Goal: Task Accomplishment & Management: Use online tool/utility

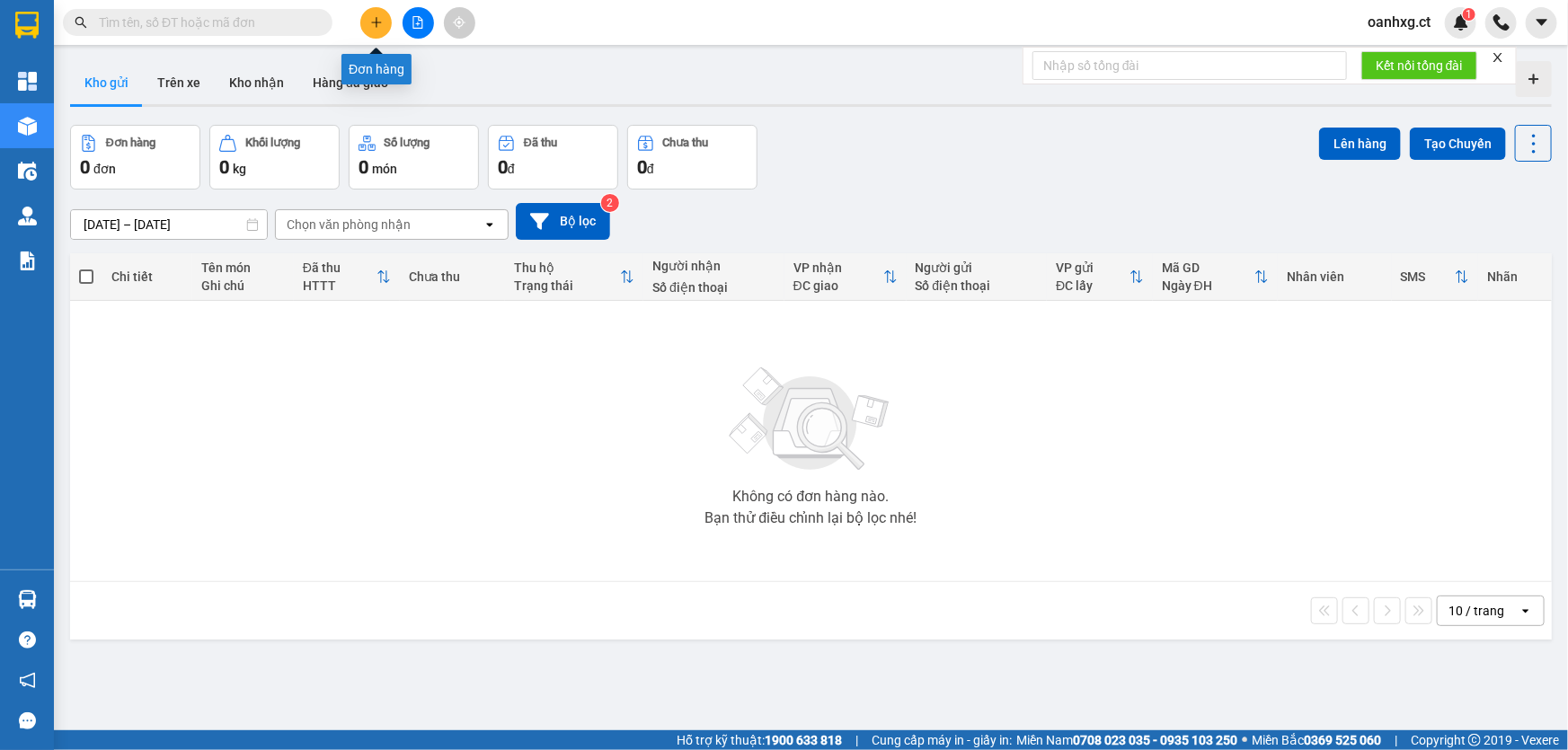
click at [377, 31] on button at bounding box center [376, 23] width 32 height 32
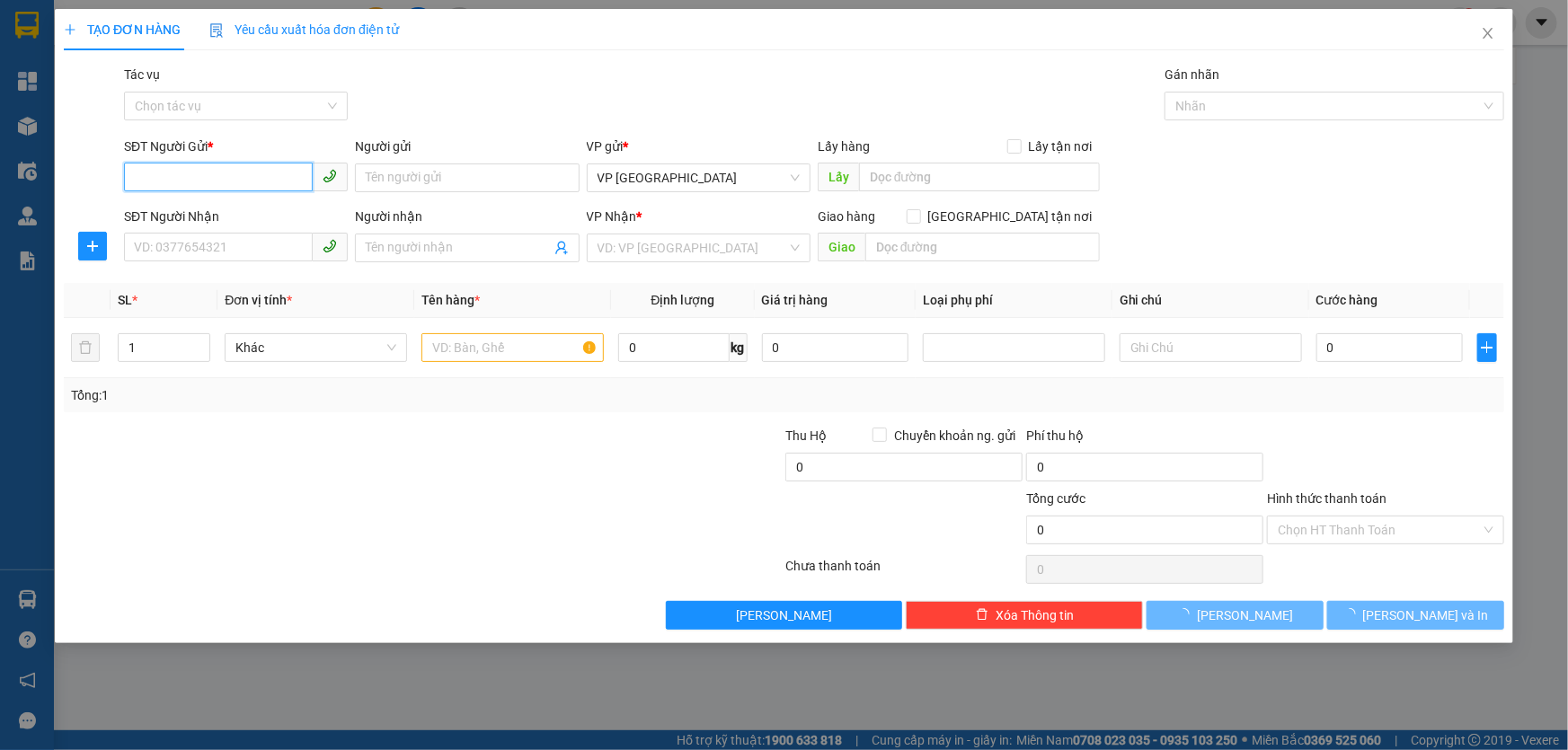
click at [250, 181] on input "SĐT Người Gửi *" at bounding box center [218, 176] width 189 height 29
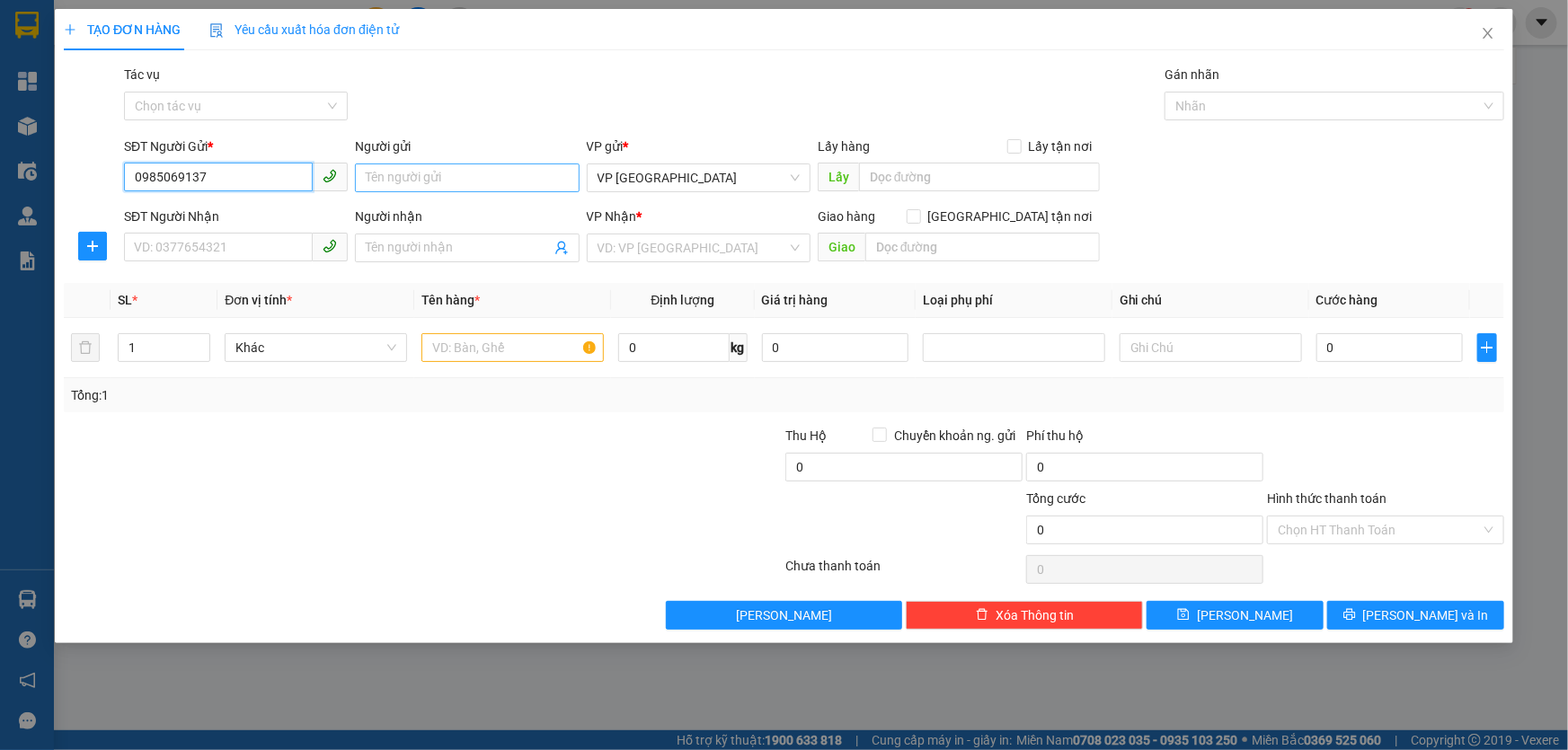
type input "0985069137"
click at [432, 181] on input "Người gửi" at bounding box center [467, 177] width 224 height 29
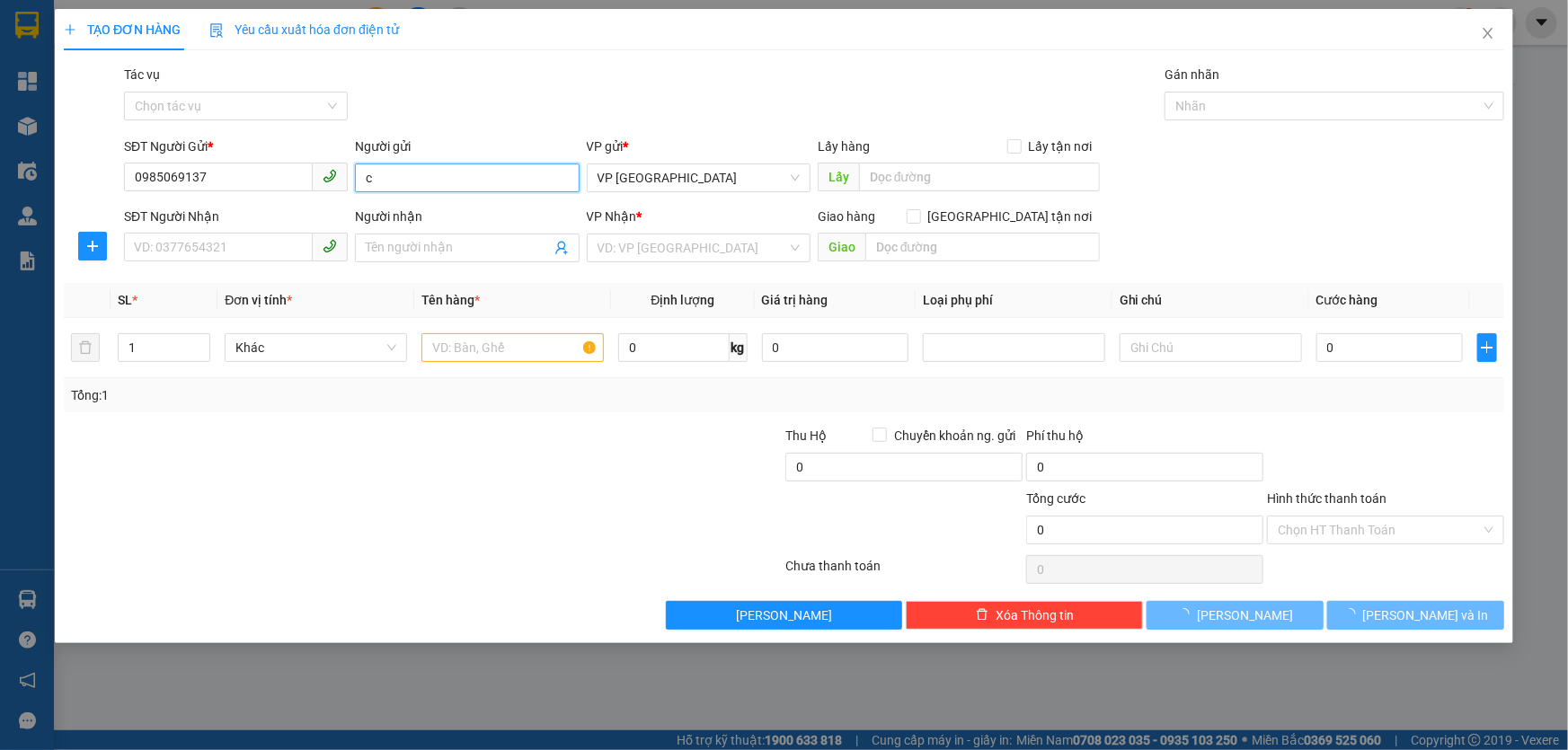
type input "c"
type input "C THÊU X VIÊN"
click at [287, 253] on input "SĐT Người Nhận" at bounding box center [218, 246] width 189 height 29
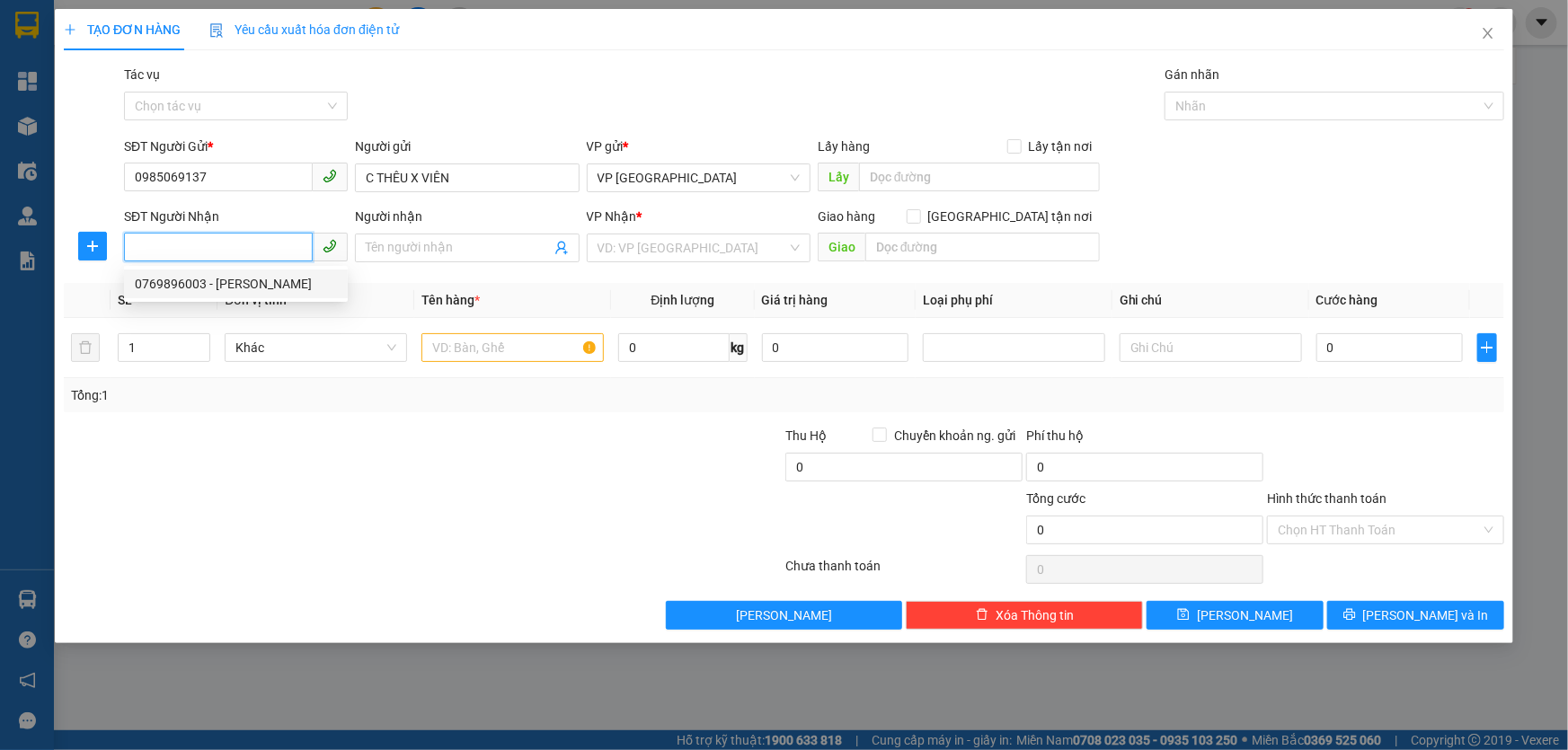
click at [234, 288] on div "0769896003 - thùy linh" at bounding box center [235, 284] width 203 height 20
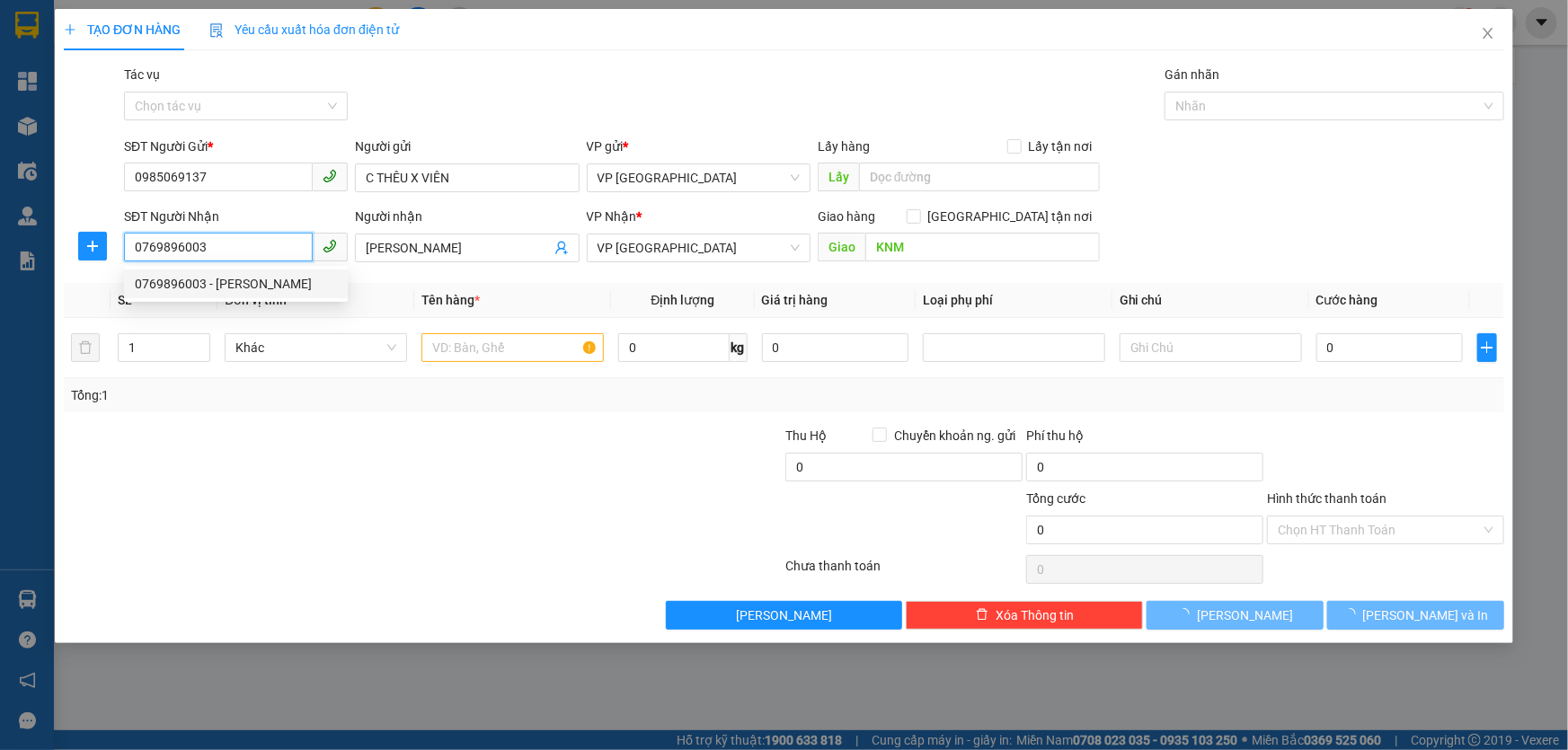
type input "0769896003"
type input "[PERSON_NAME]"
type input "KNM"
type input "50.000"
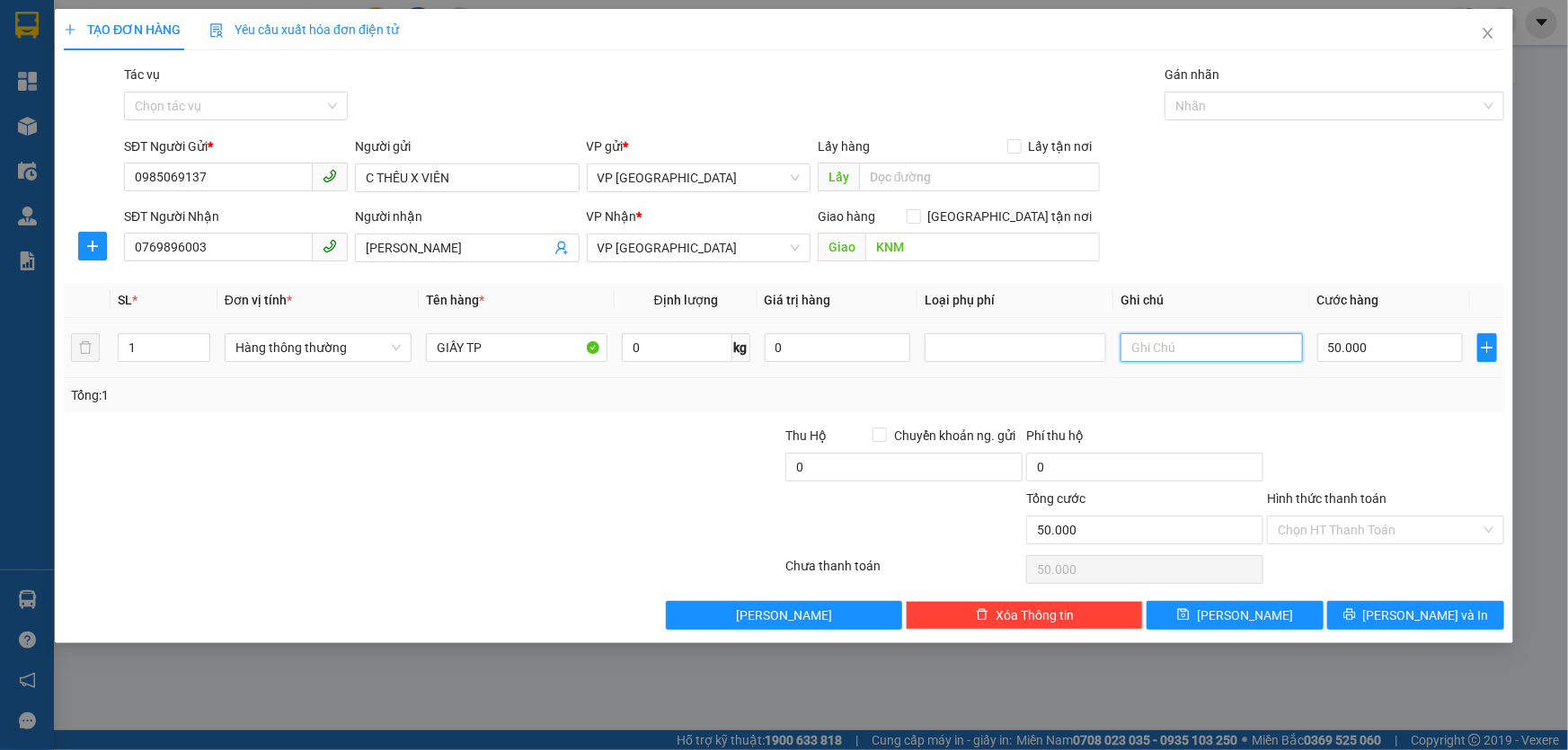
click at [1185, 348] on input "text" at bounding box center [1211, 347] width 181 height 29
type input "0971317465"
click at [1410, 352] on input "50.000" at bounding box center [1390, 347] width 147 height 29
type input "0"
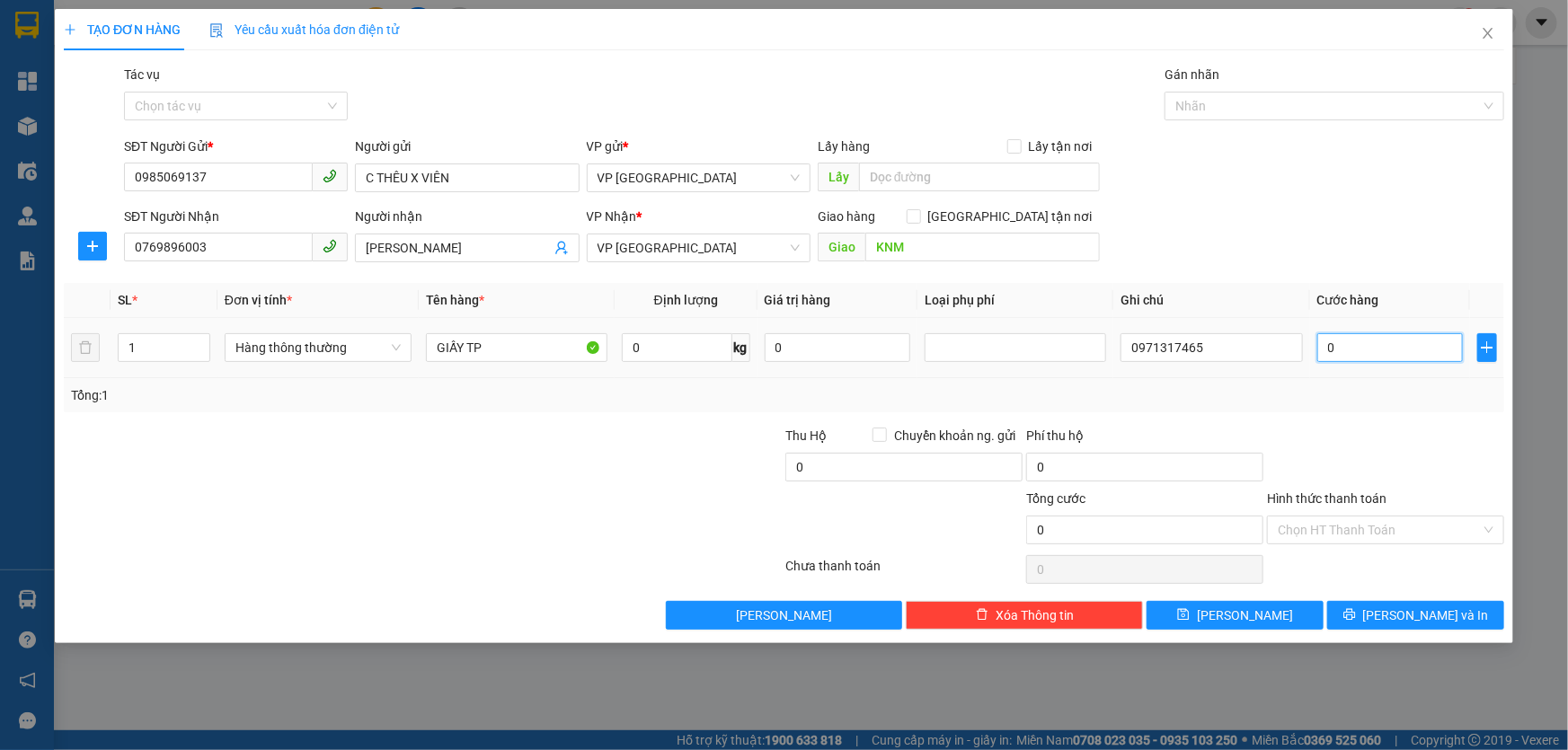
type input "0"
type input "4"
type input "004"
type input "40"
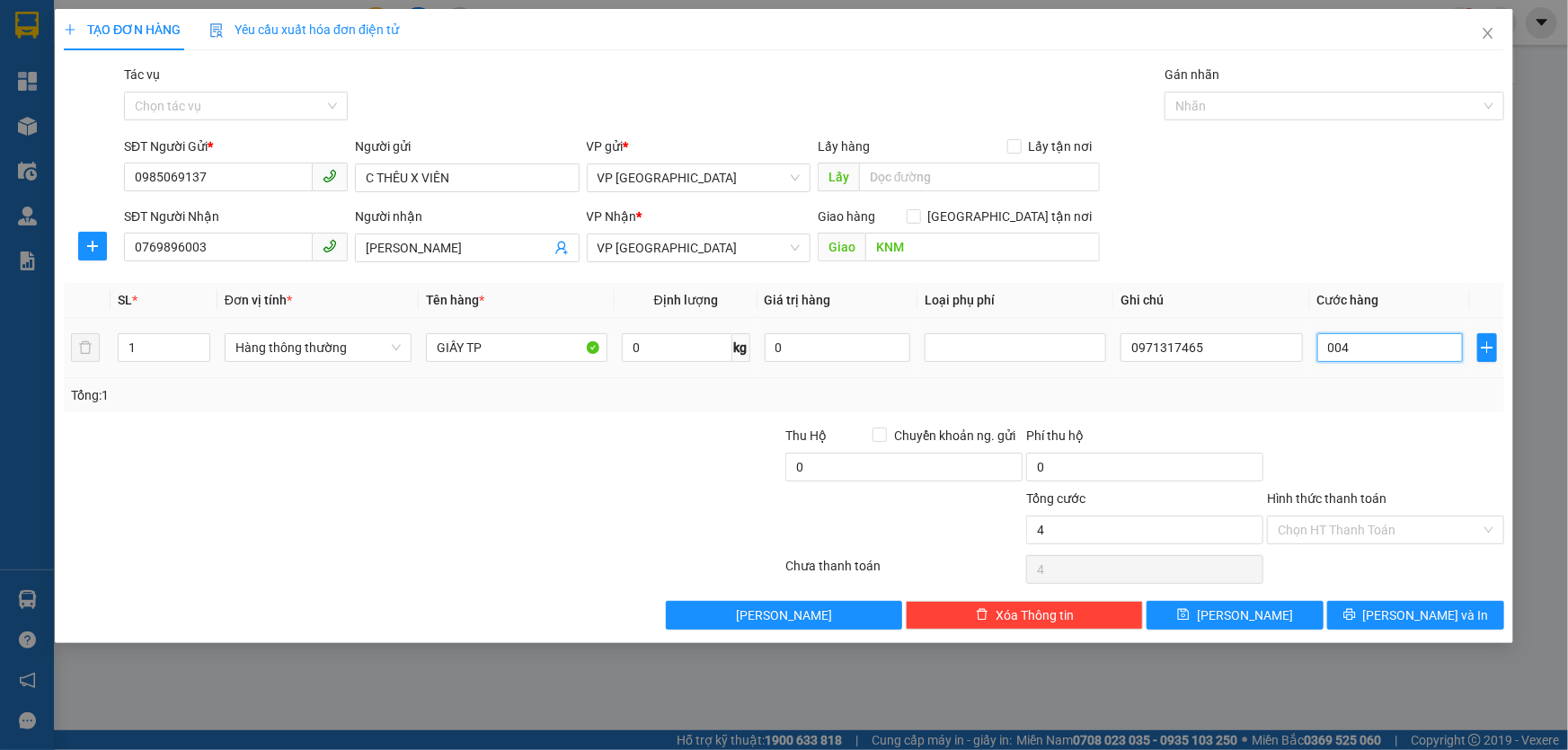
type input "40"
type input "0.040"
type input "40.000"
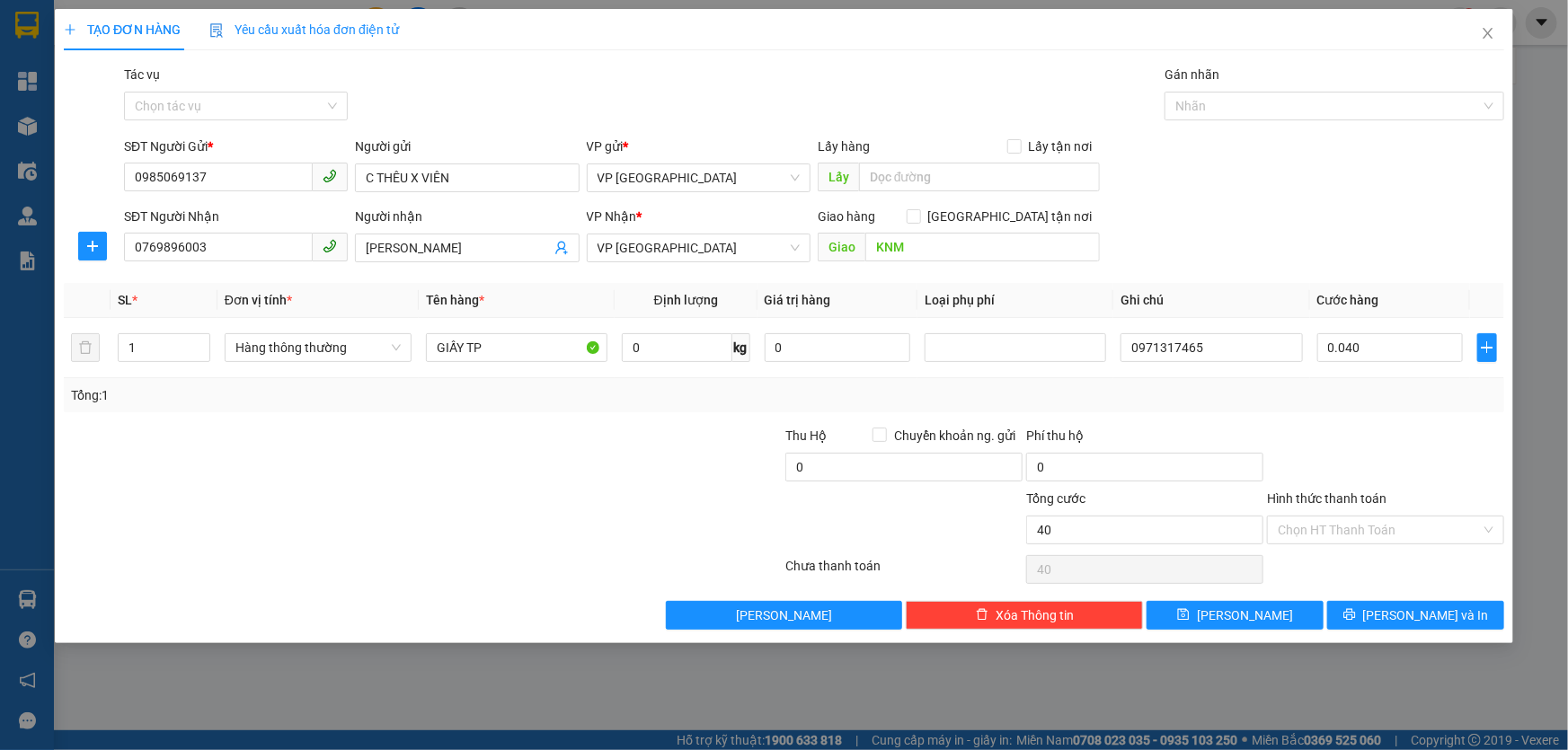
click at [1362, 409] on div "Tổng: 1" at bounding box center [783, 395] width 1440 height 35
click at [1350, 516] on div "Chọn HT Thanh Toán" at bounding box center [1386, 530] width 237 height 29
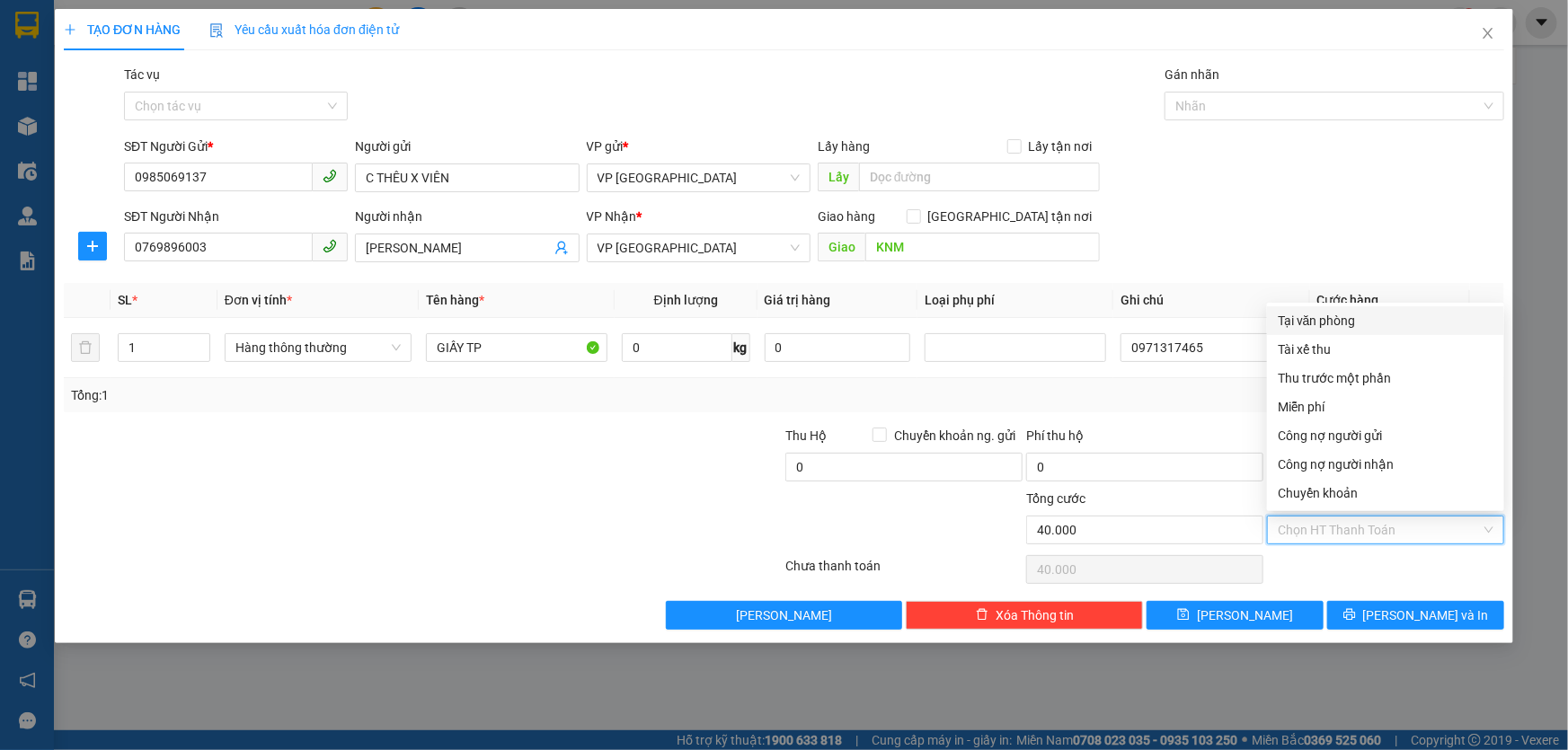
click at [1356, 320] on div "Tại văn phòng" at bounding box center [1385, 320] width 216 height 20
type input "0"
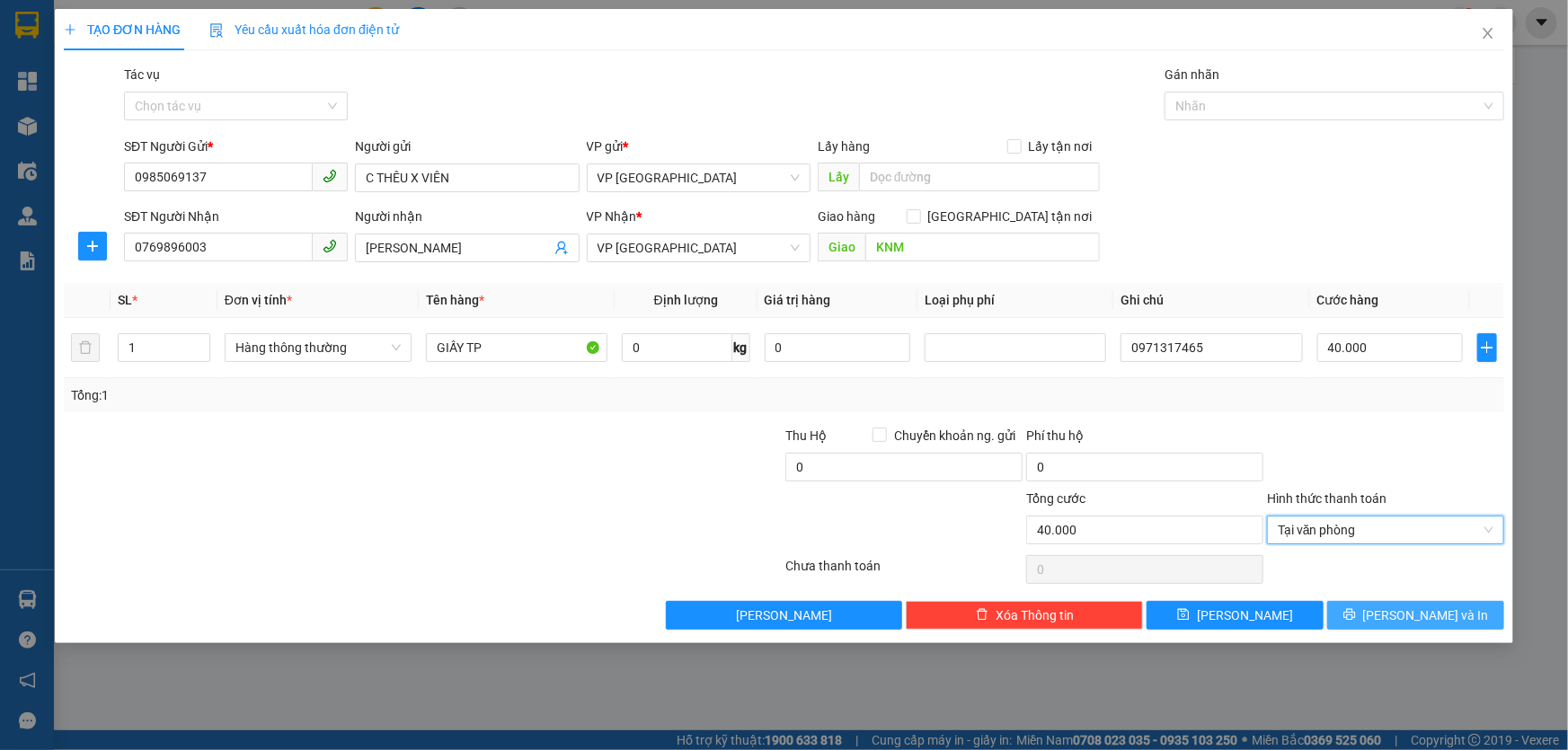
click at [1375, 617] on button "Lưu và In" at bounding box center [1416, 615] width 177 height 29
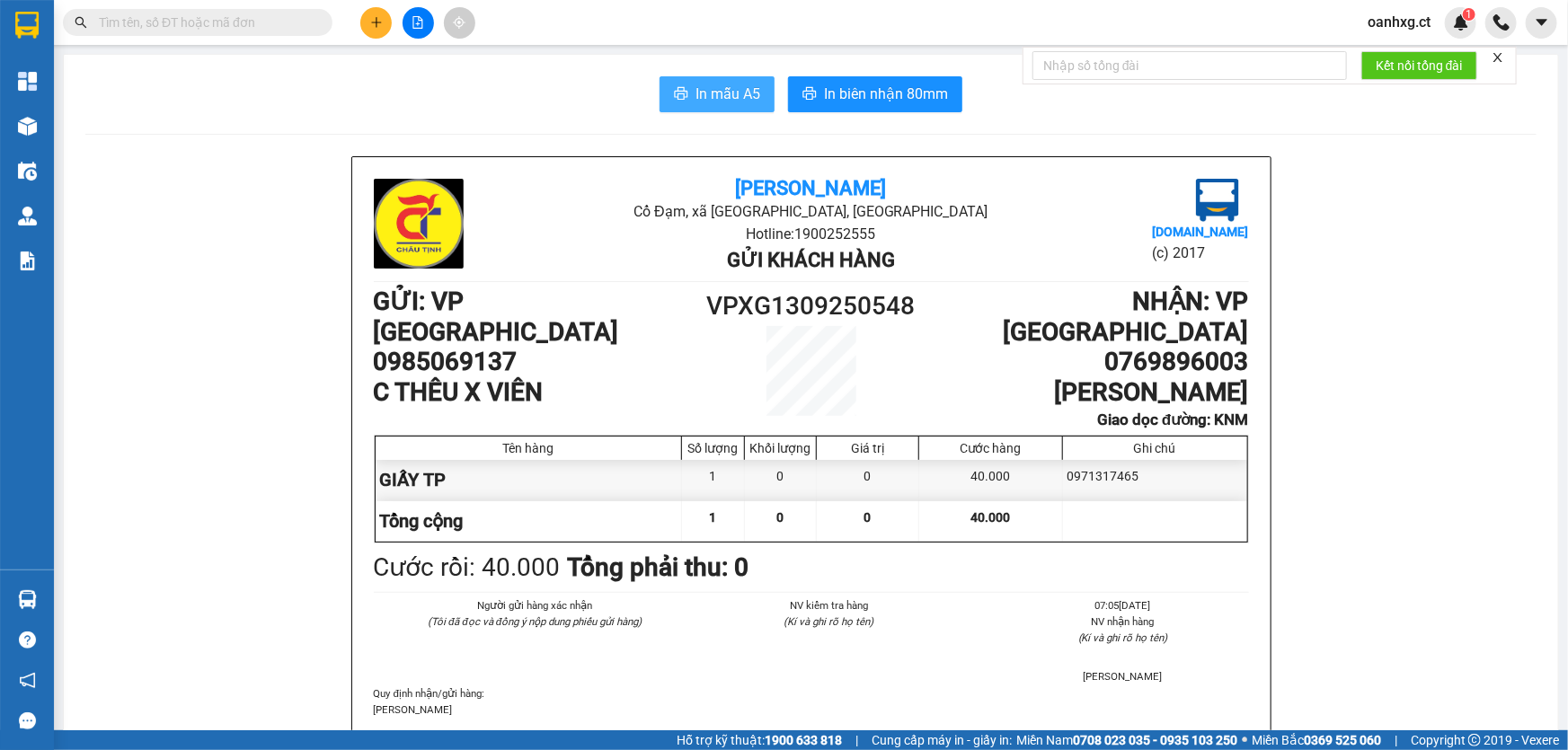
click at [686, 98] on button "In mẫu A5" at bounding box center [717, 94] width 115 height 36
click at [380, 17] on icon "plus" at bounding box center [376, 21] width 12 height 12
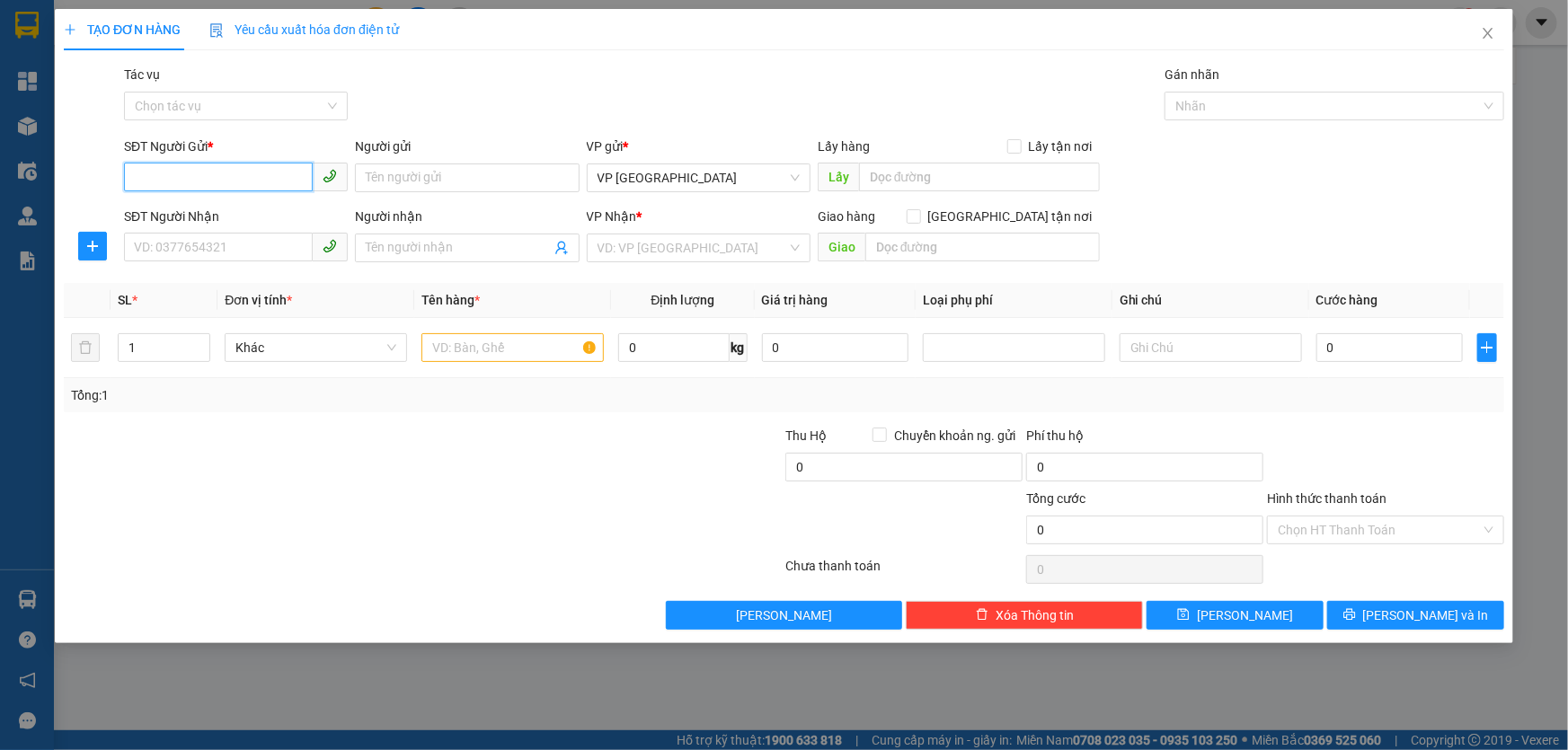
click at [264, 185] on input "SĐT Người Gửi *" at bounding box center [218, 176] width 189 height 29
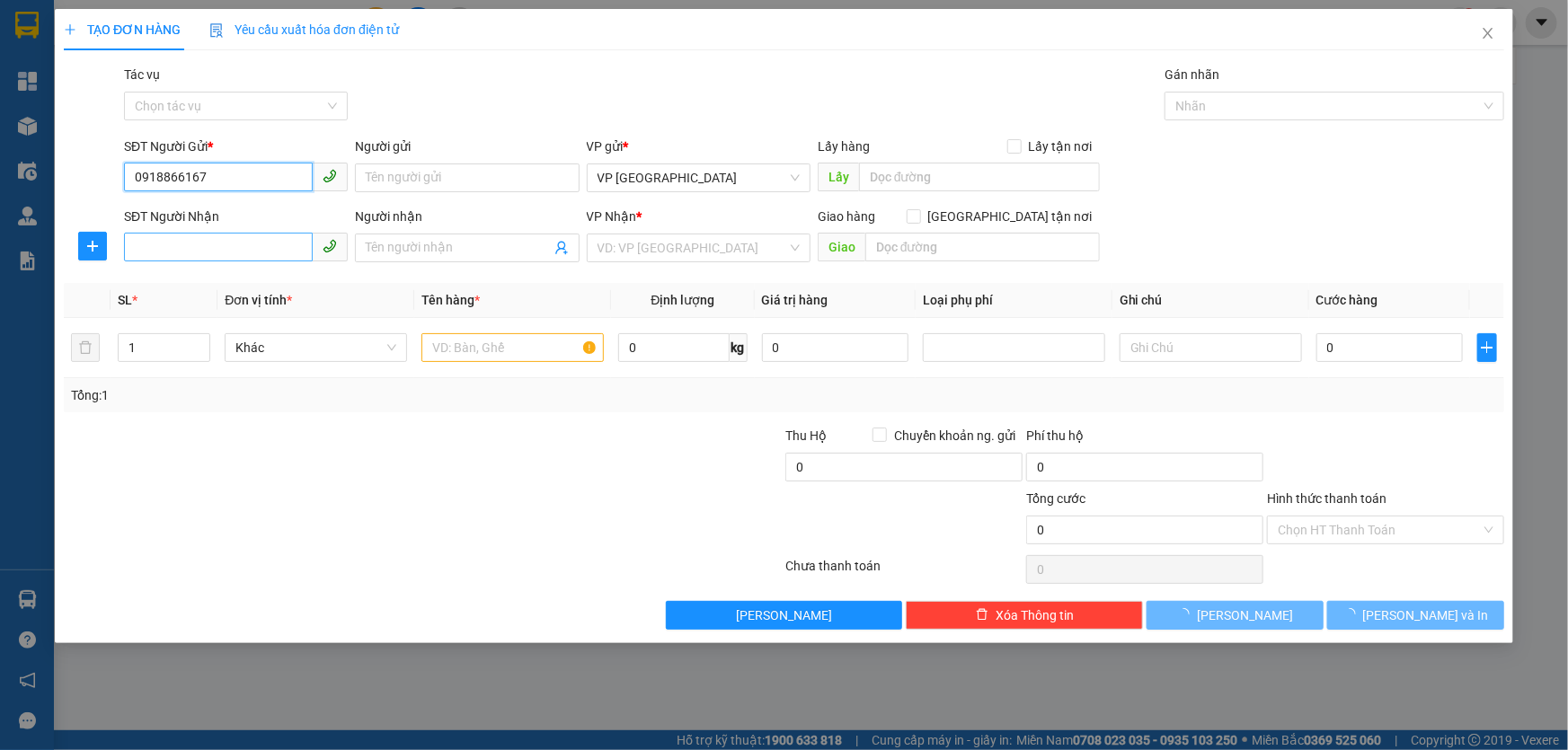
type input "0918866167"
click at [281, 247] on input "SĐT Người Nhận" at bounding box center [218, 246] width 189 height 29
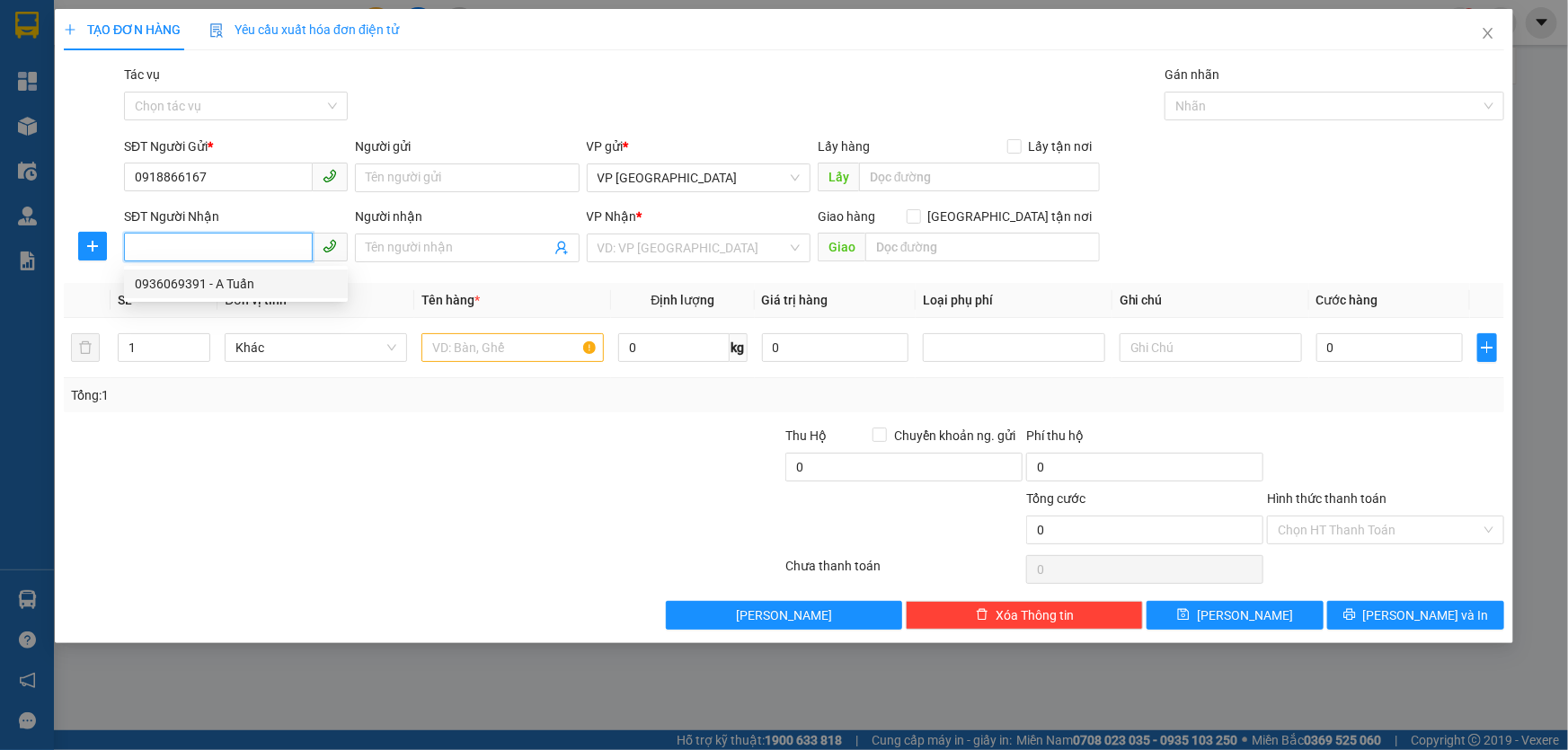
drag, startPoint x: 228, startPoint y: 251, endPoint x: 233, endPoint y: 243, distance: 9.4
click at [228, 249] on input "SĐT Người Nhận" at bounding box center [218, 246] width 189 height 29
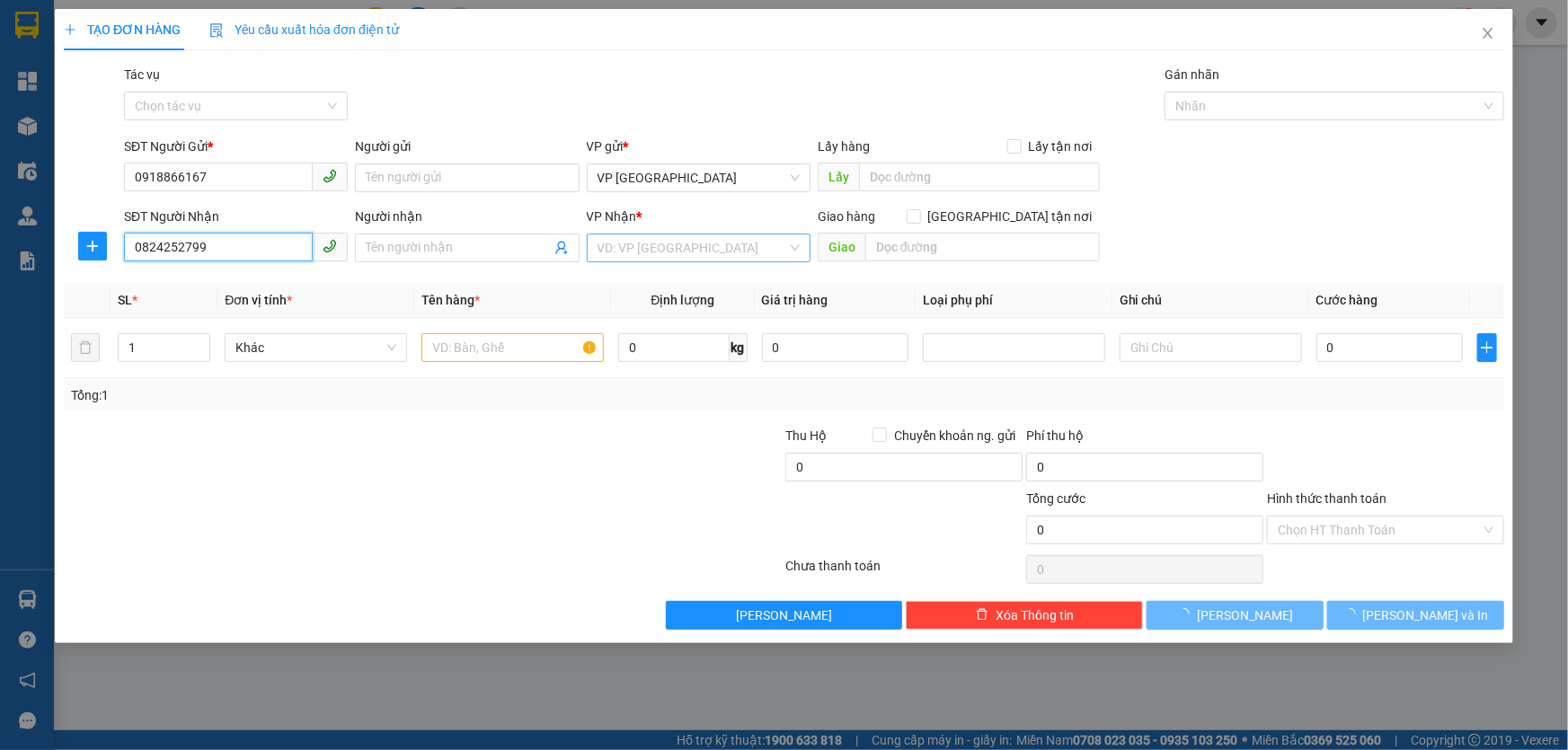
type input "0824252799"
click at [650, 251] on input "search" at bounding box center [692, 247] width 189 height 27
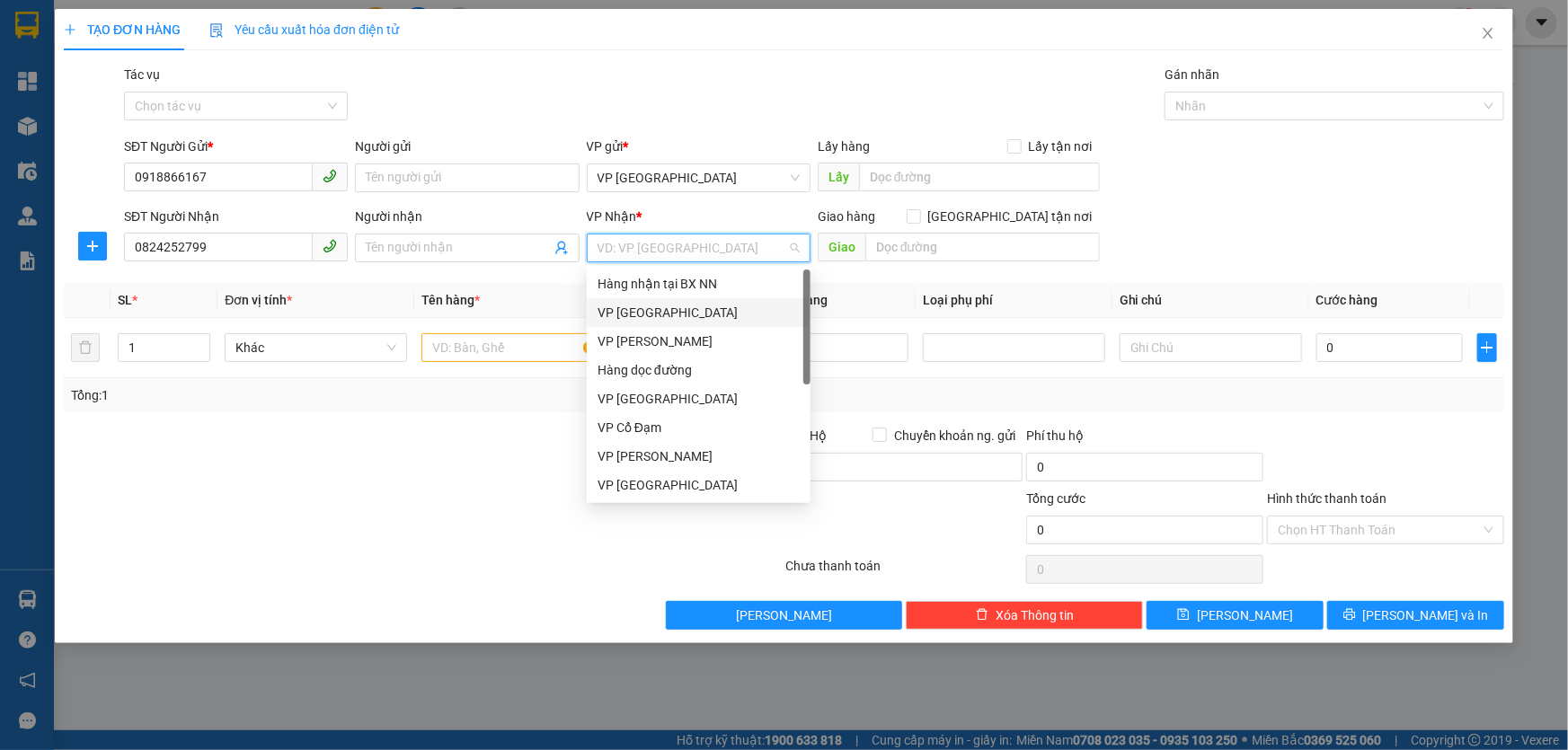
click at [620, 305] on div "VP [GEOGRAPHIC_DATA]" at bounding box center [698, 312] width 203 height 20
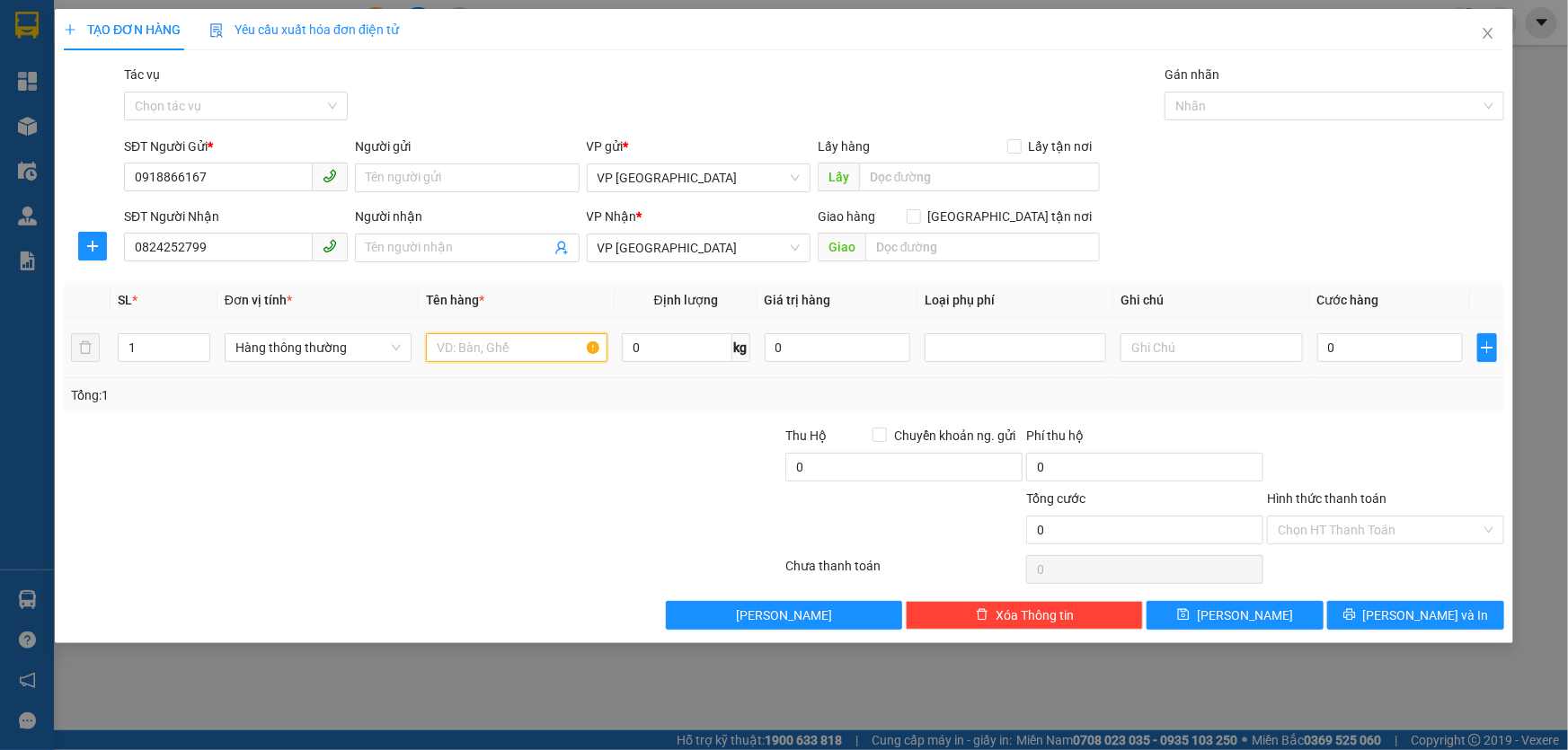
click at [484, 354] on input "text" at bounding box center [516, 347] width 181 height 29
type input "TP"
click at [496, 451] on div at bounding box center [302, 456] width 482 height 62
click at [1378, 341] on input "0" at bounding box center [1390, 347] width 147 height 29
type input "005"
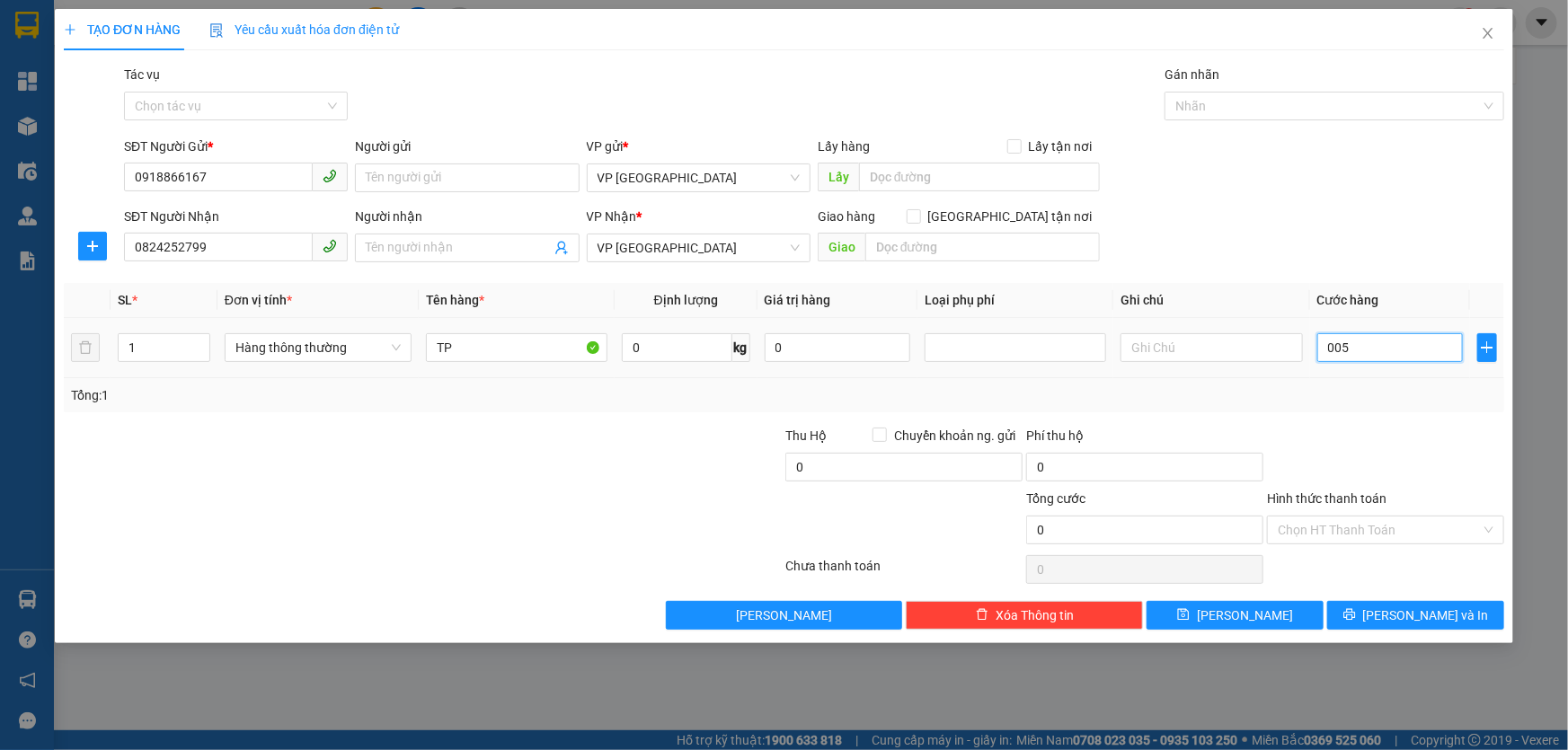
type input "5"
type input "0.050"
type input "50"
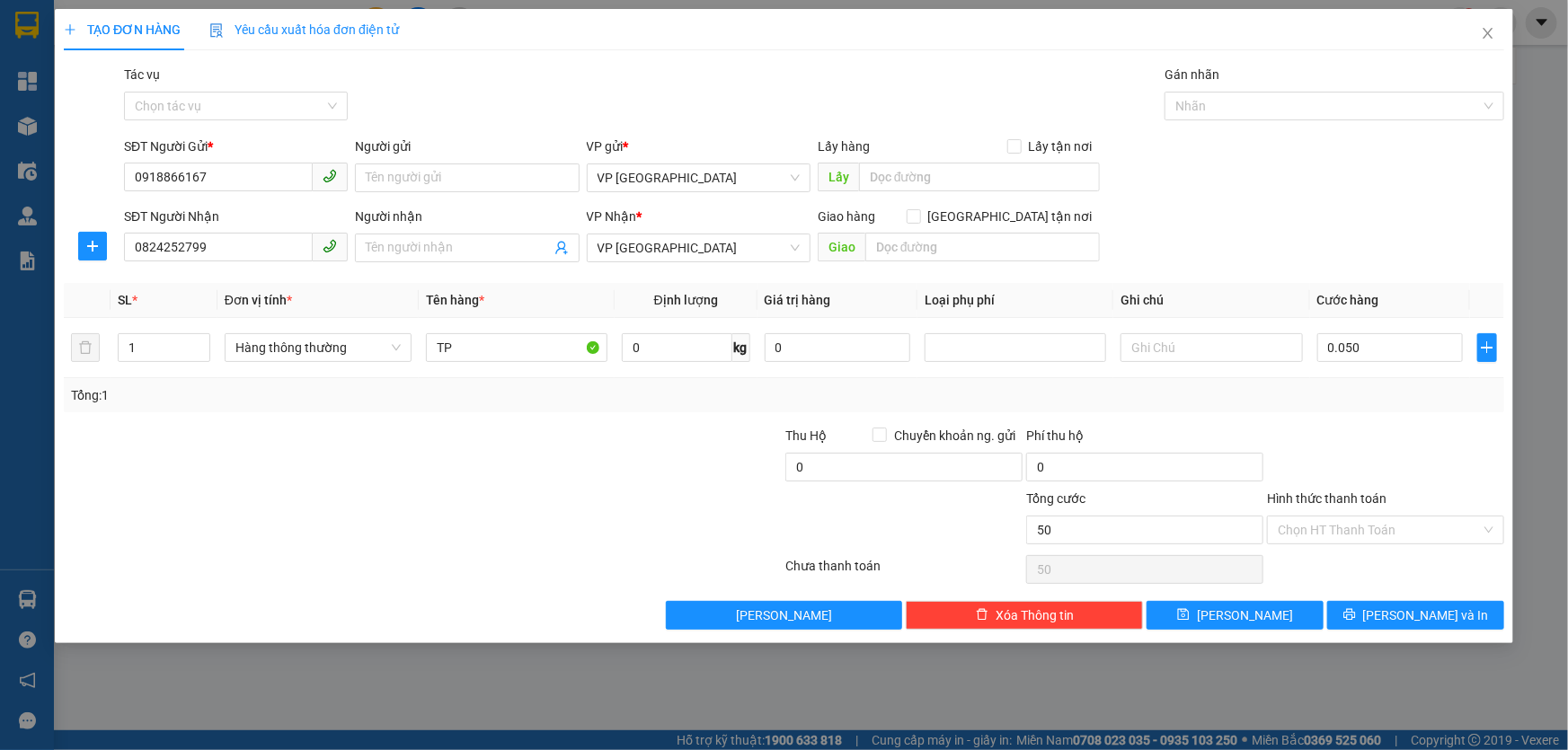
click at [1334, 410] on div "Tổng: 1" at bounding box center [783, 395] width 1440 height 35
type input "50.000"
click at [1370, 533] on input "Hình thức thanh toán" at bounding box center [1379, 530] width 203 height 27
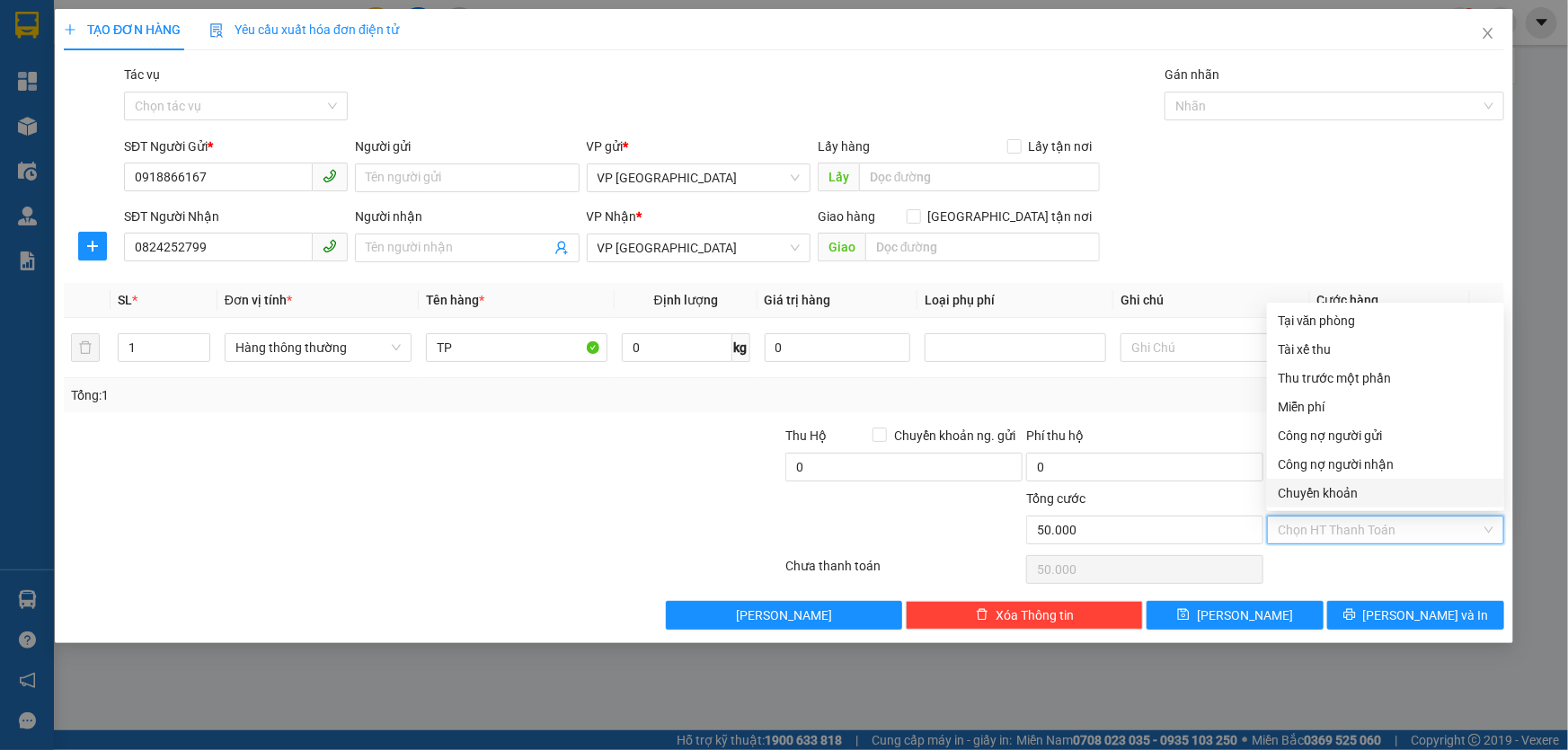
click at [1325, 500] on div "Chuyển khoản" at bounding box center [1385, 493] width 216 height 20
type input "0"
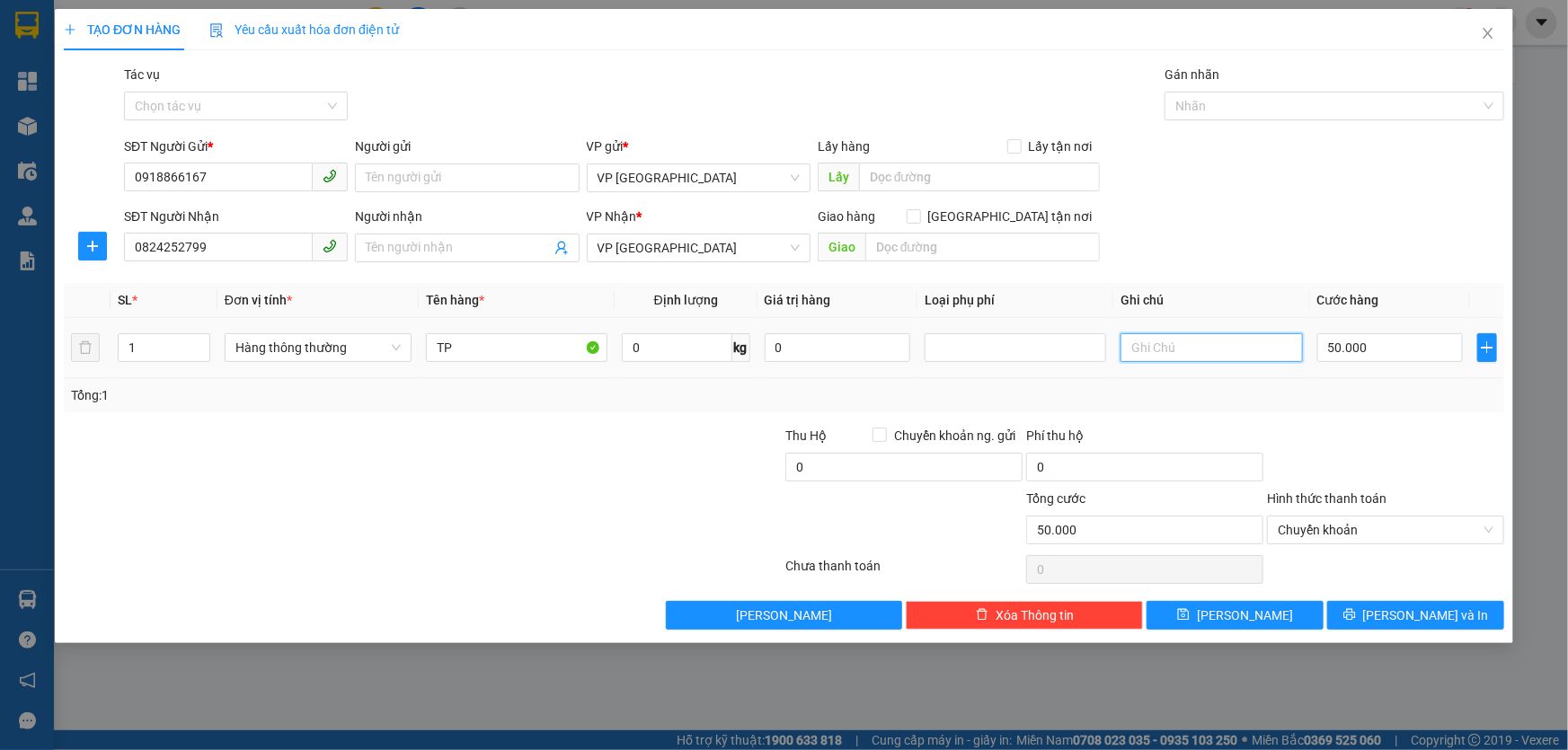
click at [1178, 347] on input "text" at bounding box center [1211, 347] width 181 height 29
type input "TÒA R2, CC THE [GEOGRAPHIC_DATA], 136 HỒ TÙNG MẬU"
click at [1404, 616] on span "Lưu và In" at bounding box center [1426, 615] width 126 height 20
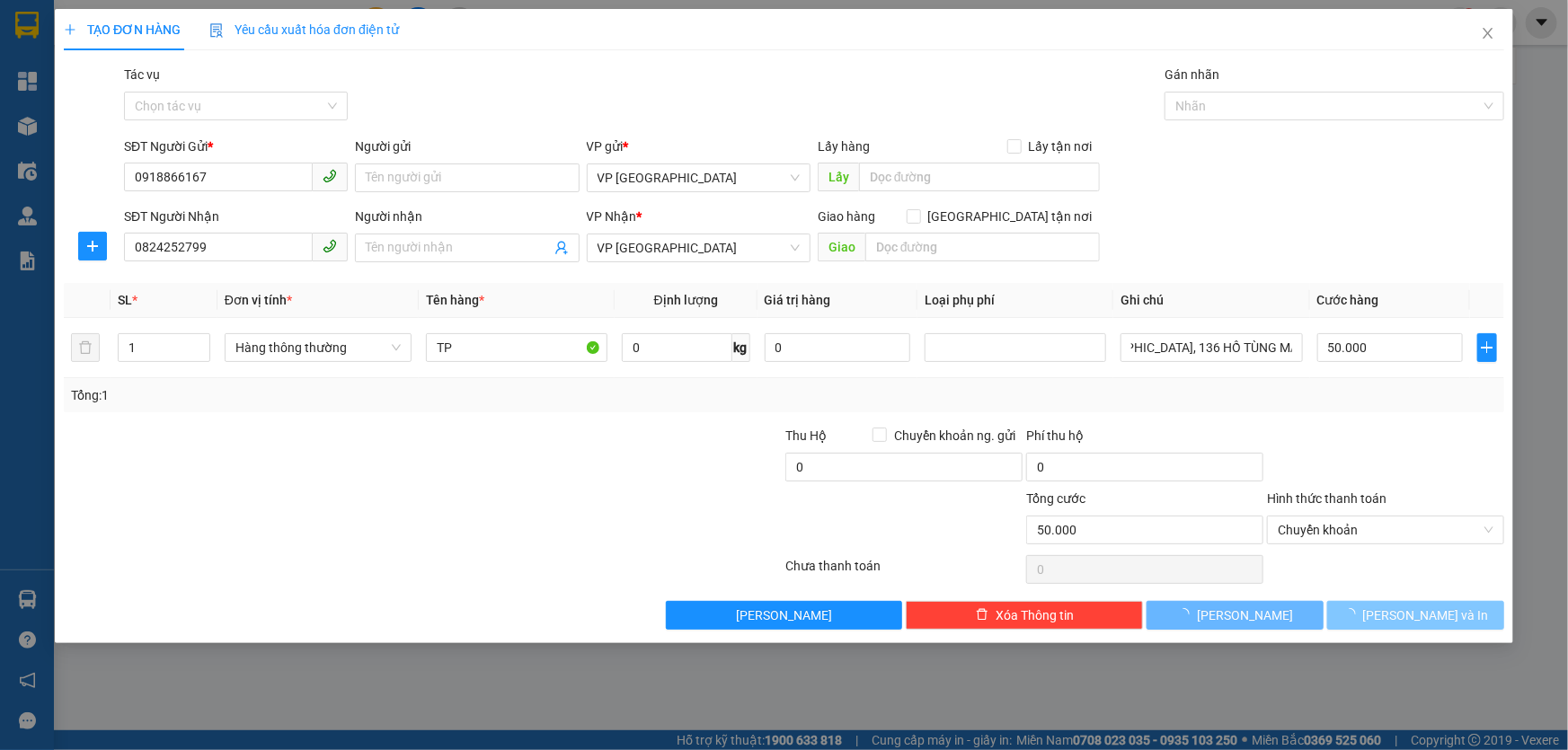
scroll to position [0, 0]
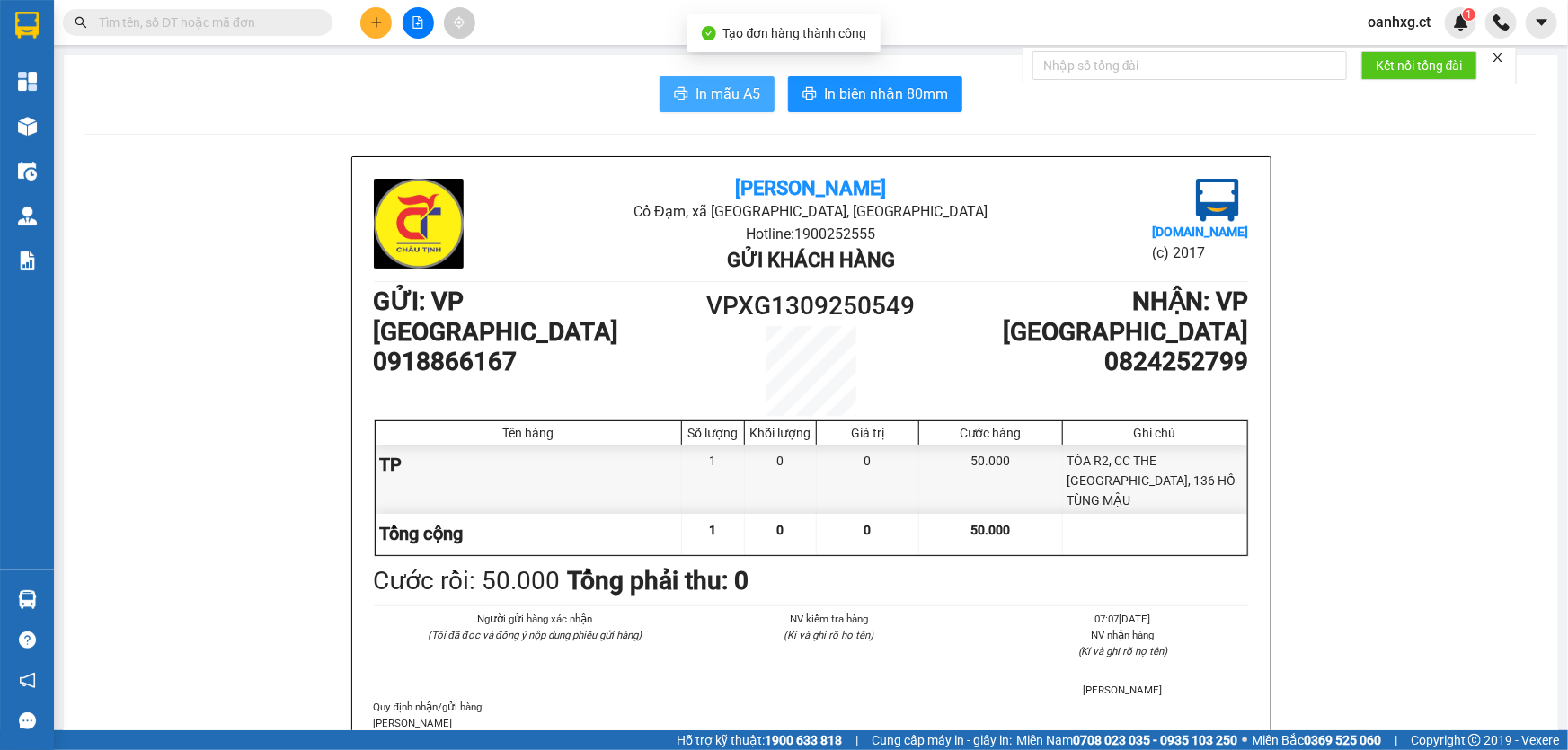
click at [715, 81] on button "In mẫu A5" at bounding box center [717, 94] width 115 height 36
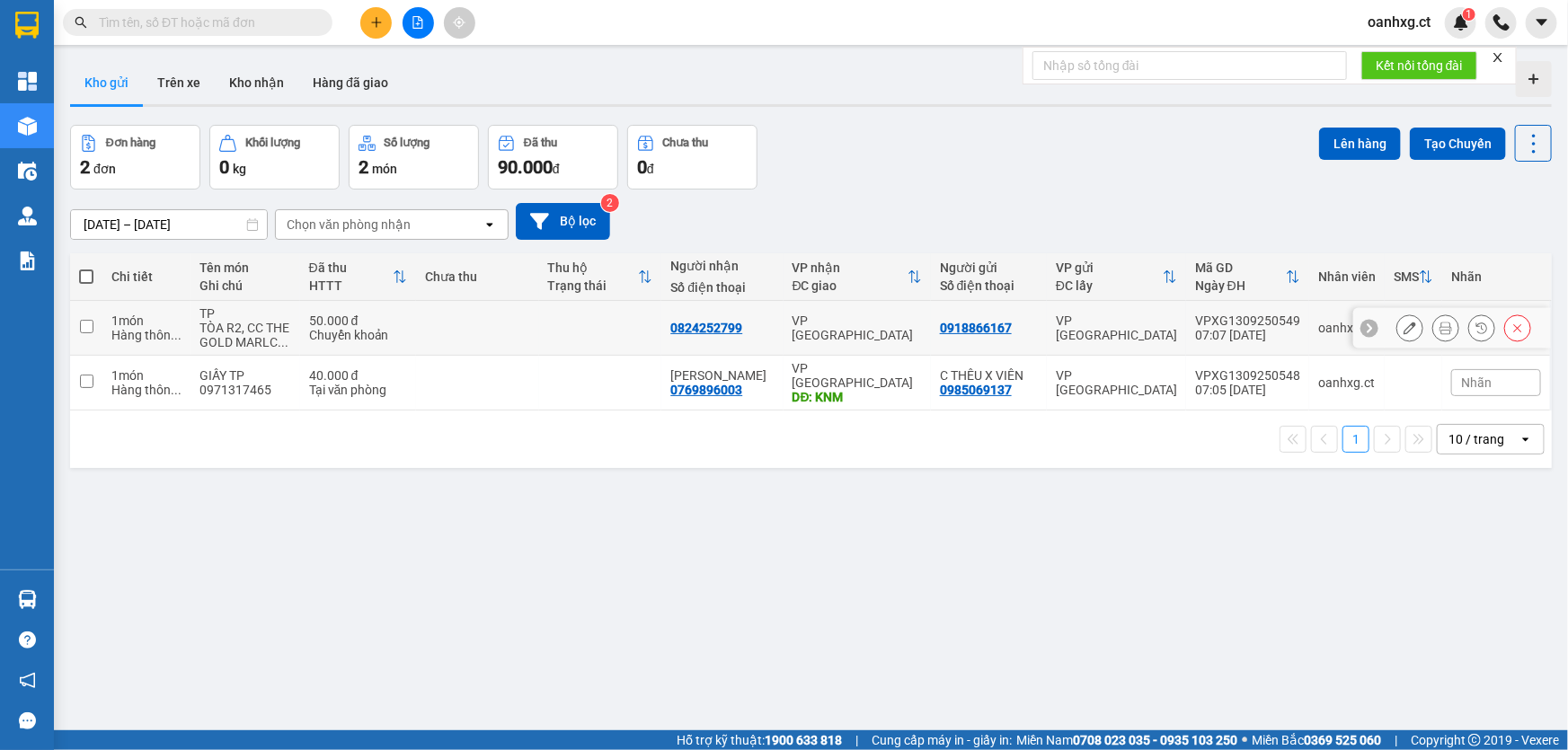
click at [89, 321] on input "checkbox" at bounding box center [87, 326] width 13 height 13
checkbox input "true"
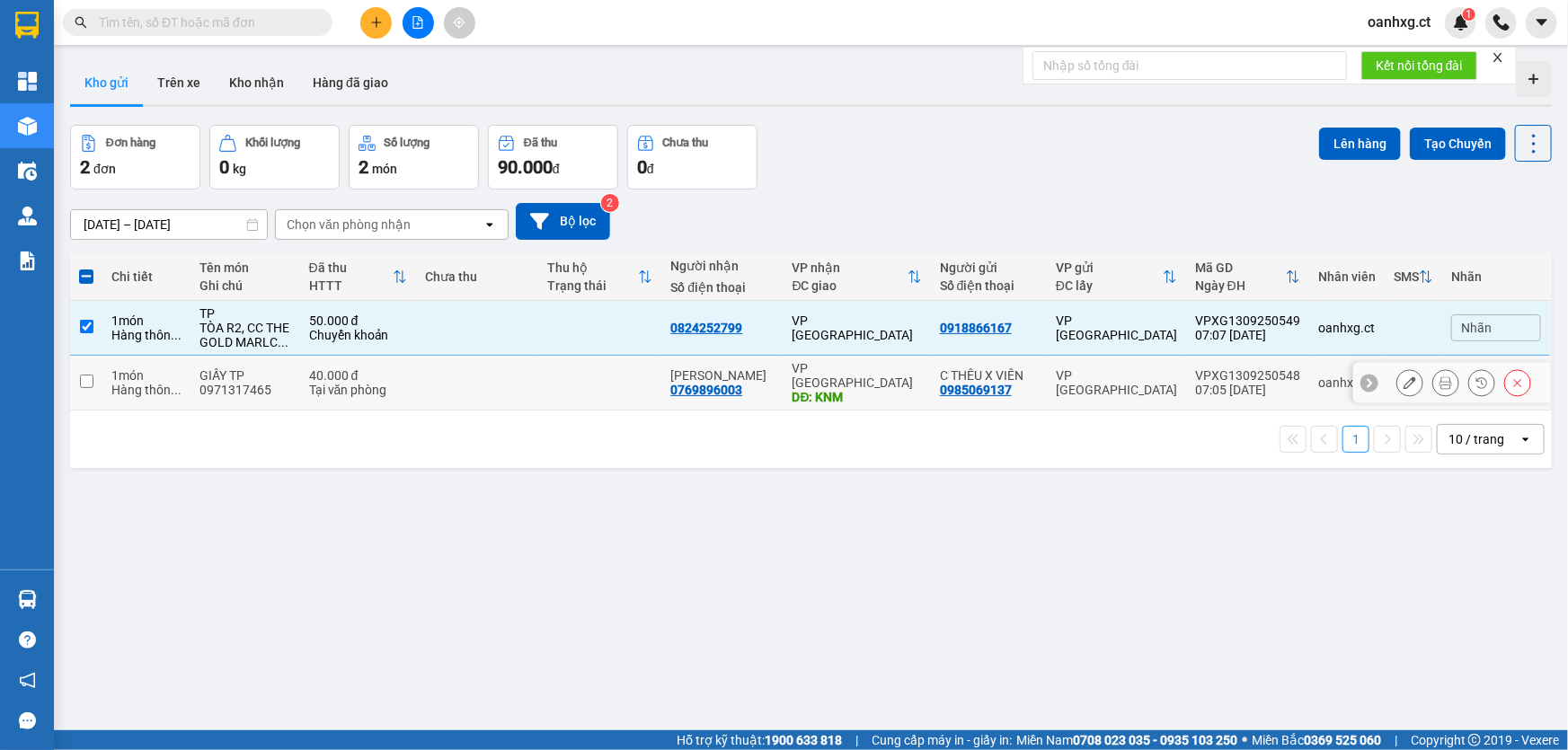
click at [85, 375] on input "checkbox" at bounding box center [87, 381] width 13 height 13
checkbox input "true"
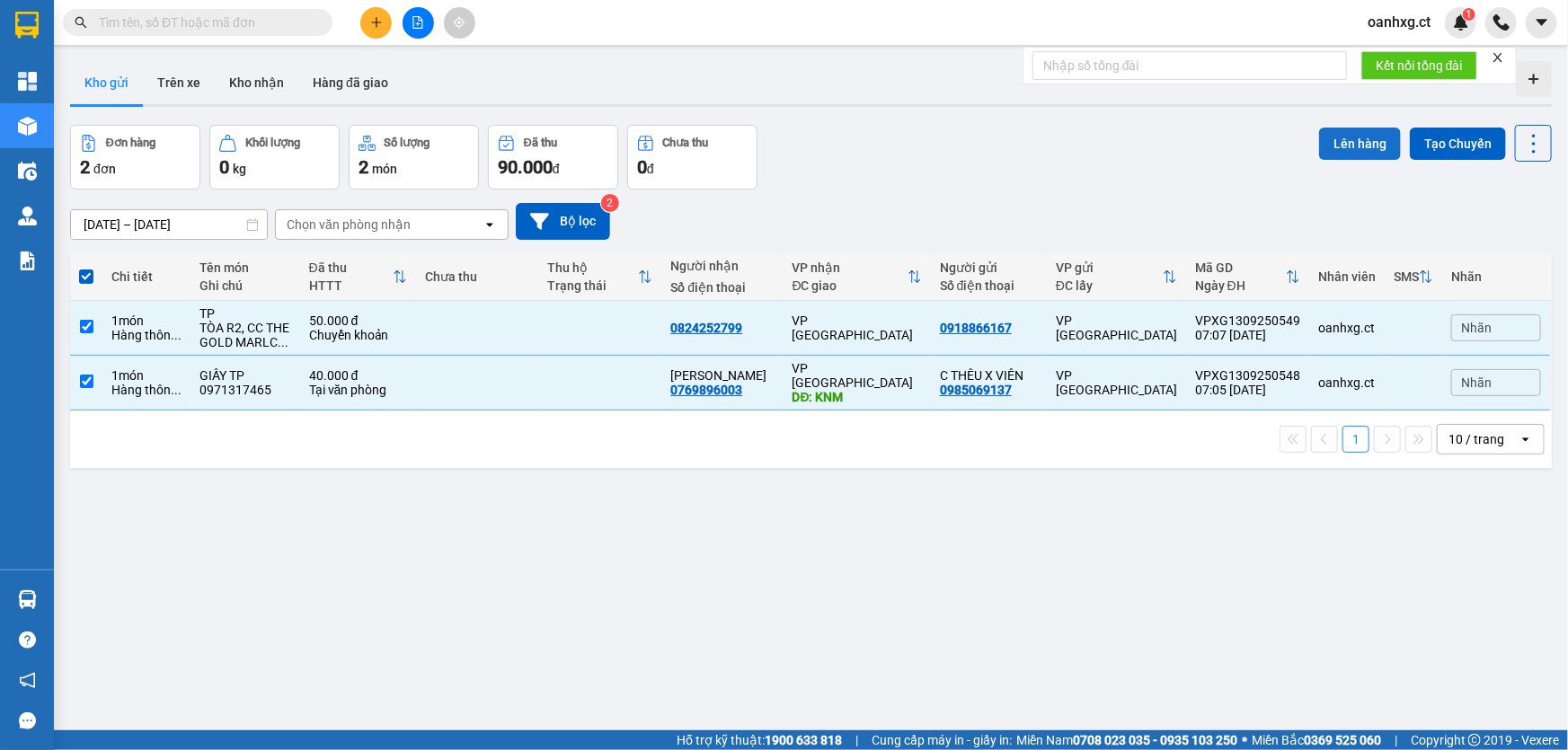
click at [1353, 139] on button "Lên hàng" at bounding box center [1360, 144] width 82 height 33
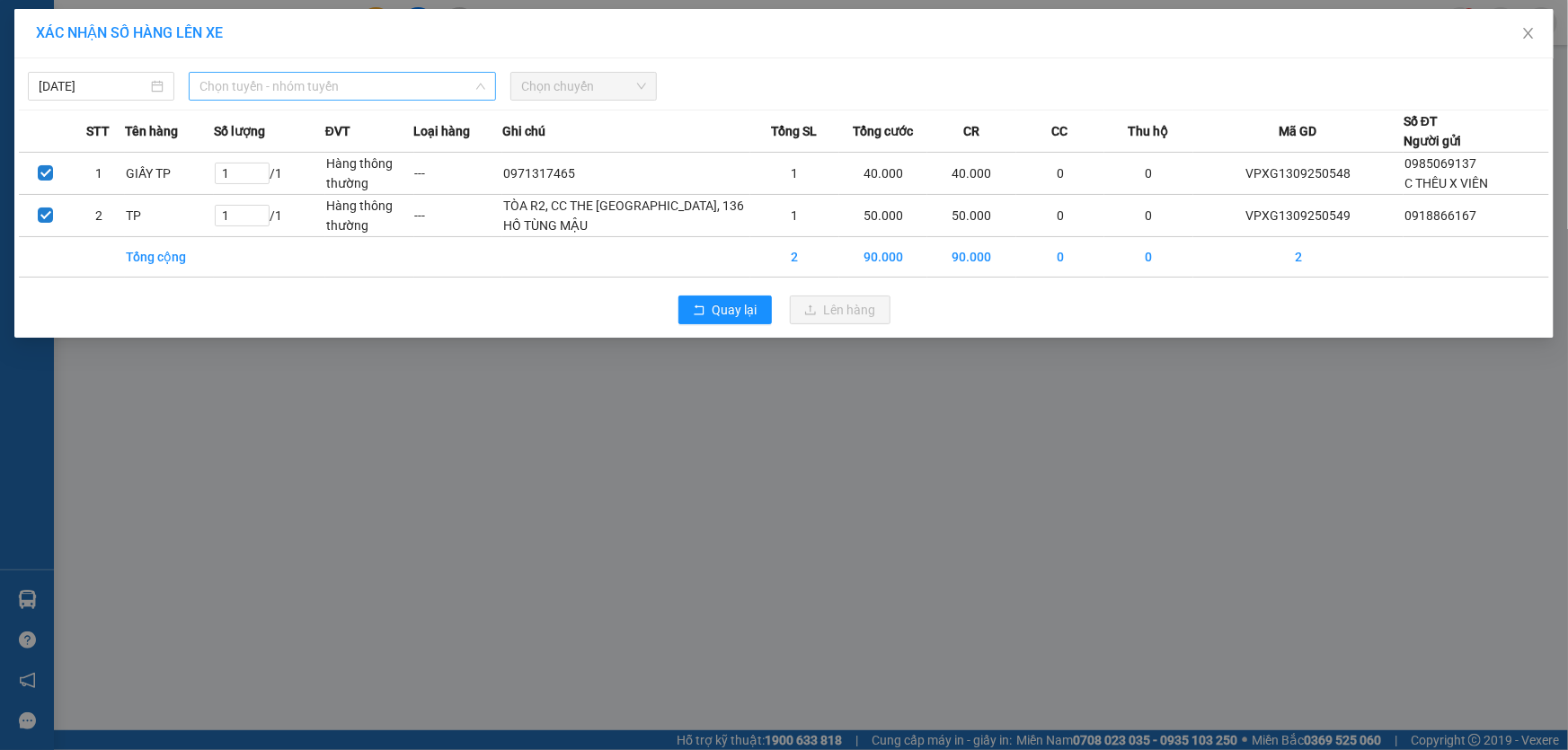
click at [275, 89] on span "Chọn tuyến - nhóm tuyến" at bounding box center [343, 86] width 286 height 27
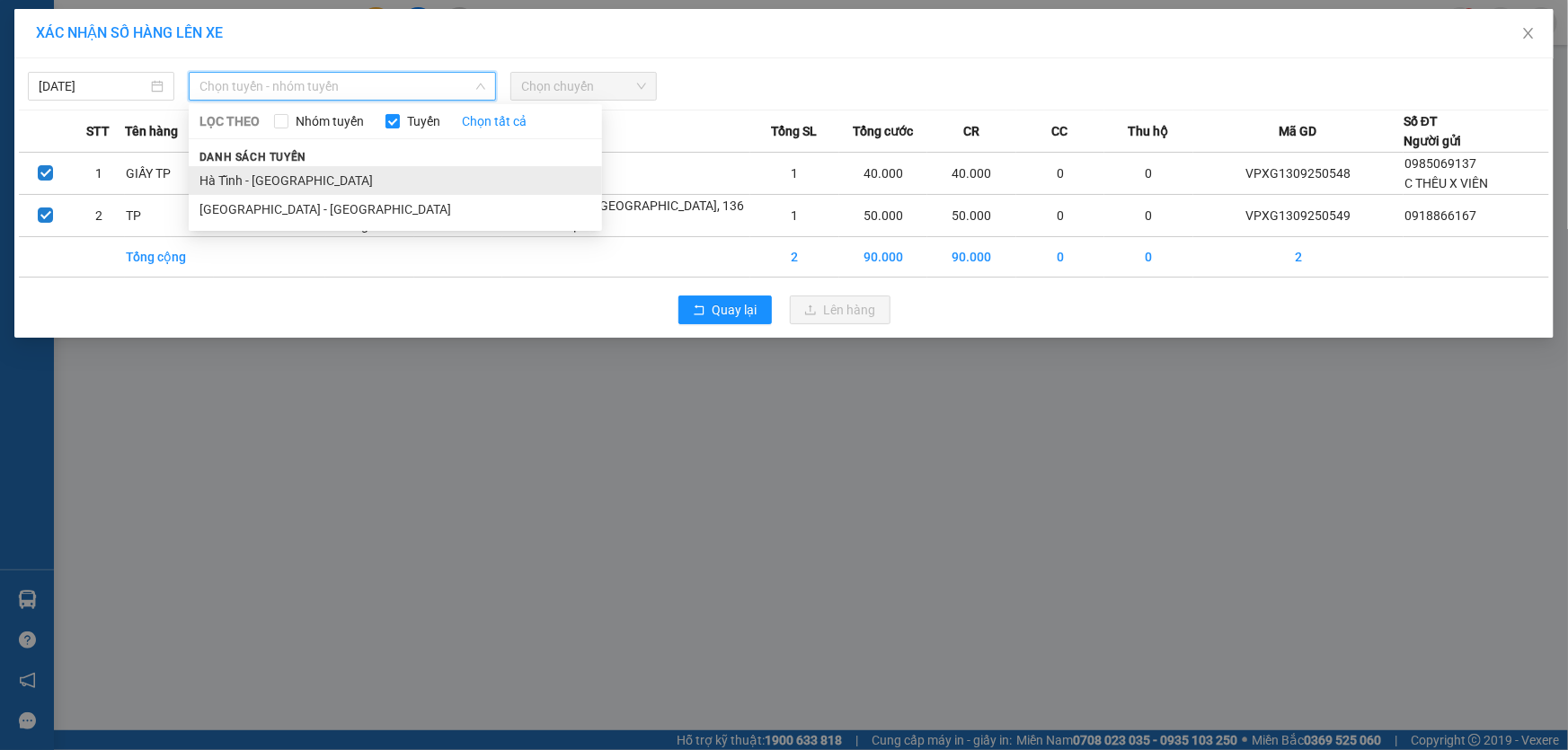
click at [258, 187] on li "Hà Tĩnh - [GEOGRAPHIC_DATA]" at bounding box center [395, 180] width 413 height 29
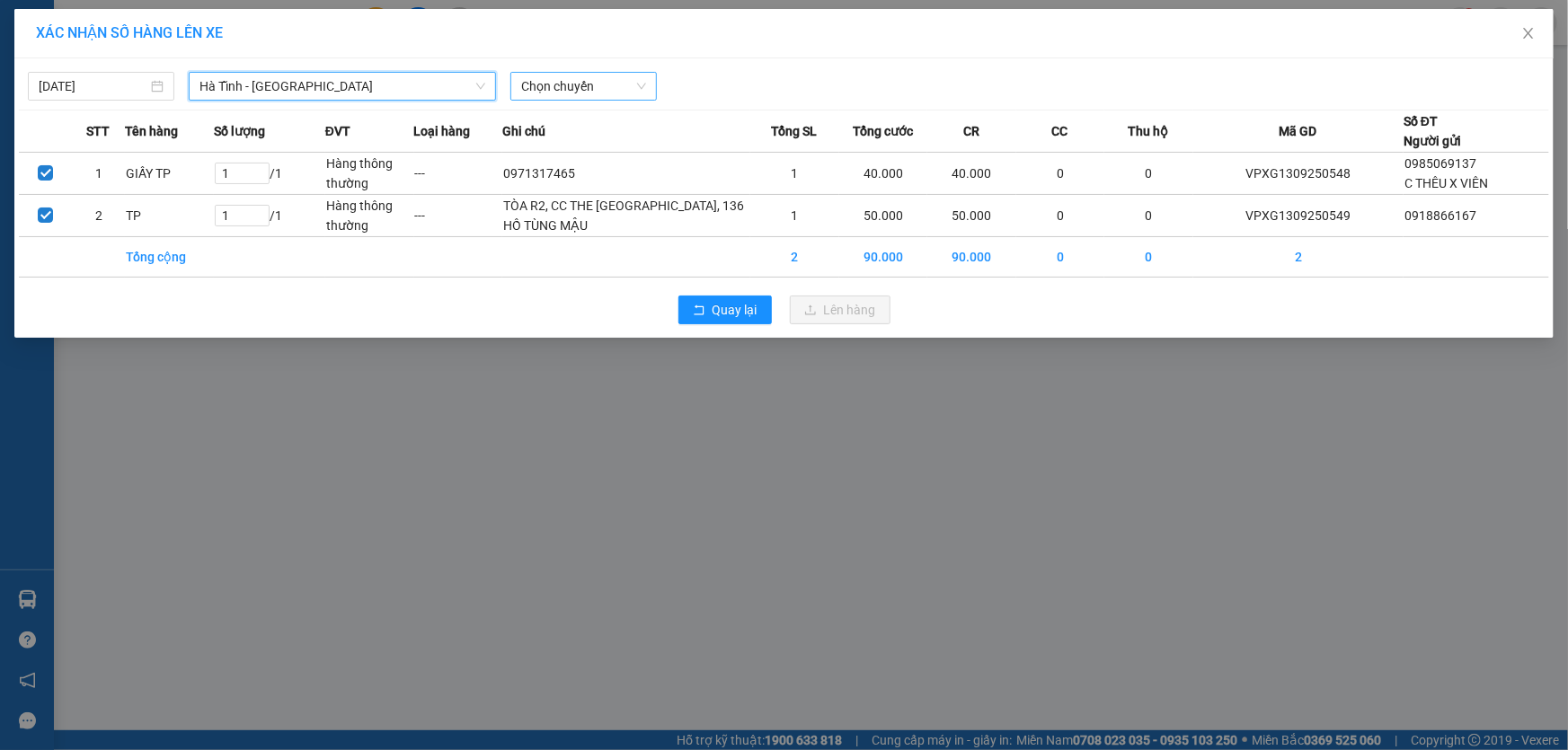
click at [617, 85] on span "Chọn chuyến" at bounding box center [583, 86] width 125 height 27
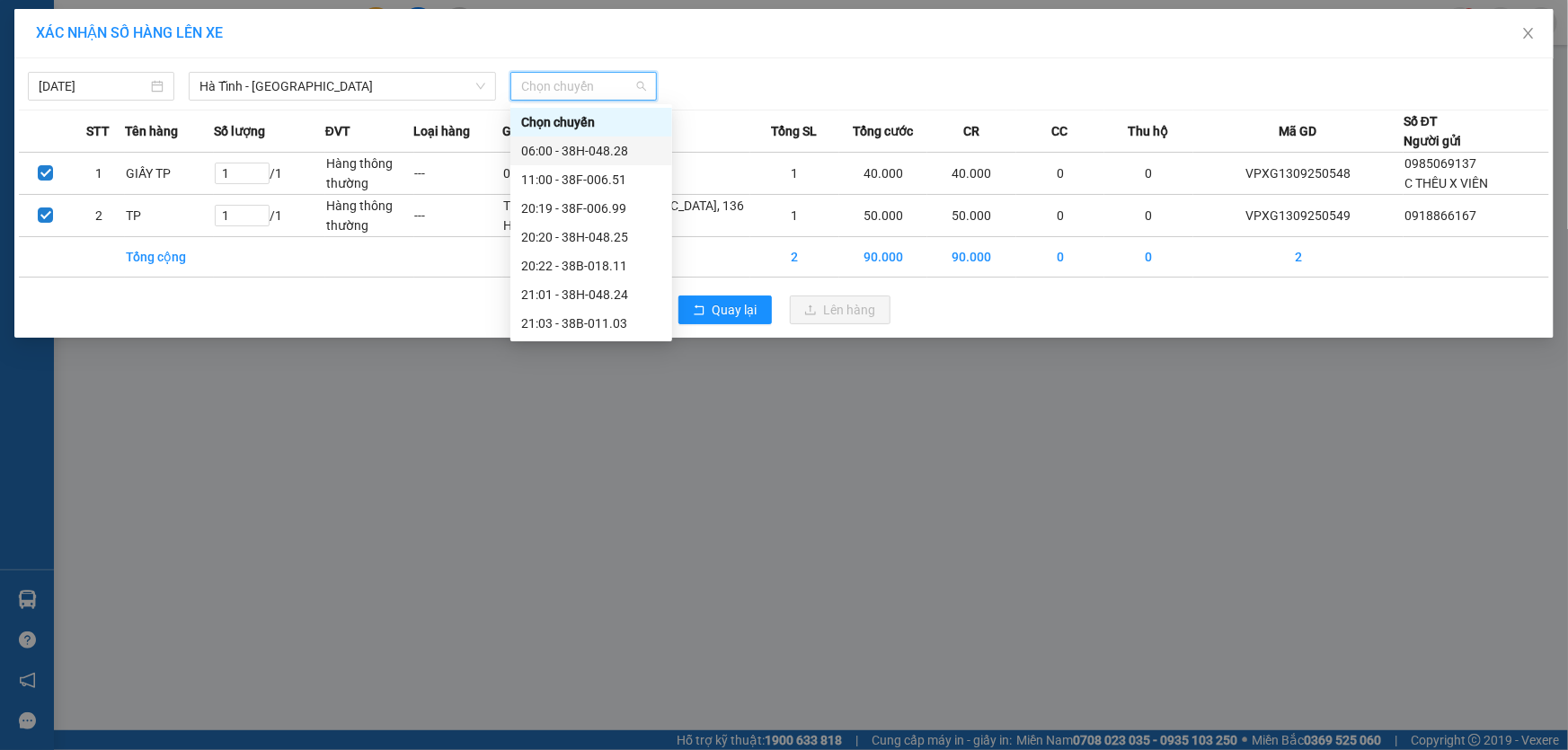
click at [620, 149] on div "06:00 - 38H-048.28" at bounding box center [591, 150] width 140 height 20
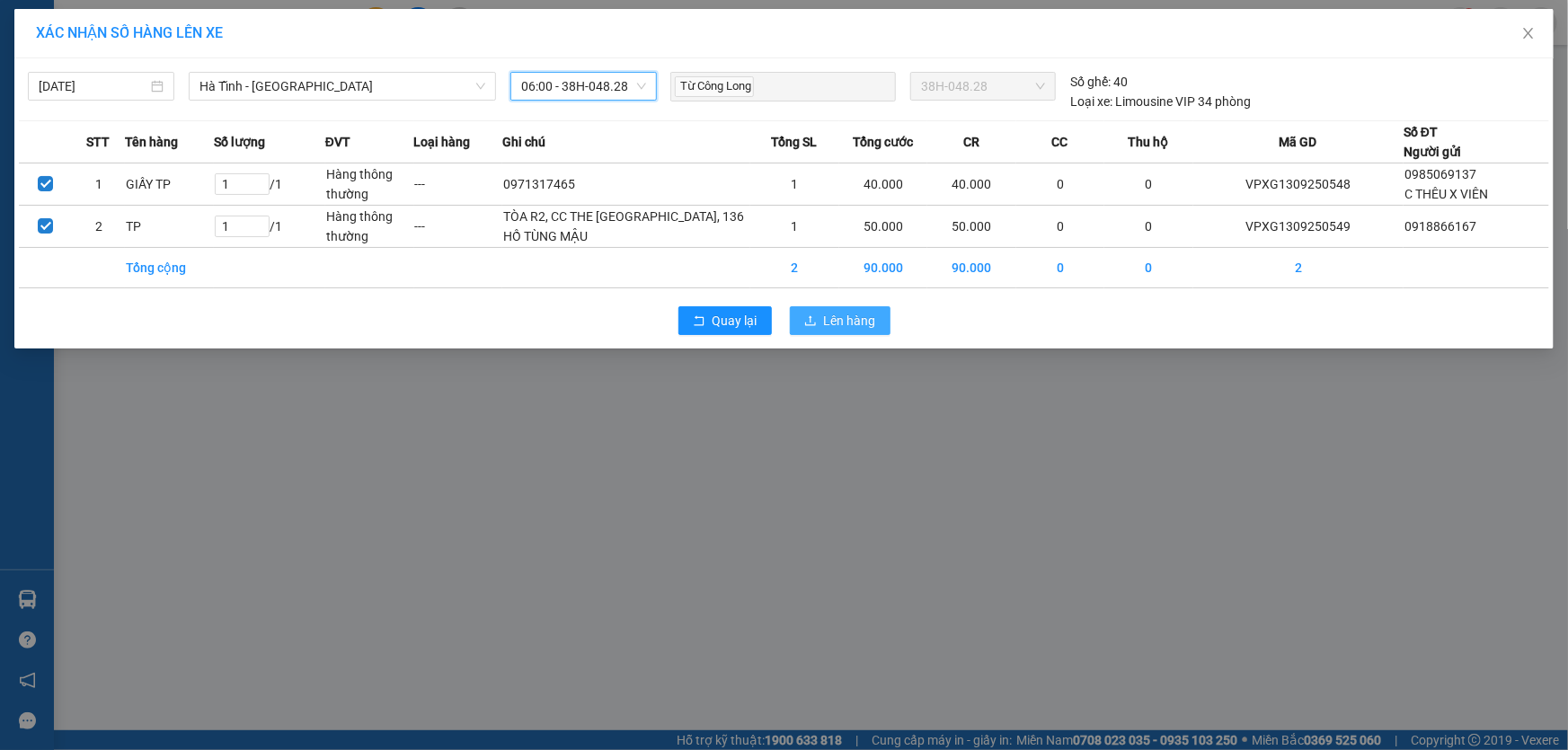
click at [833, 330] on span "Lên hàng" at bounding box center [850, 320] width 52 height 20
